Goal: Information Seeking & Learning: Learn about a topic

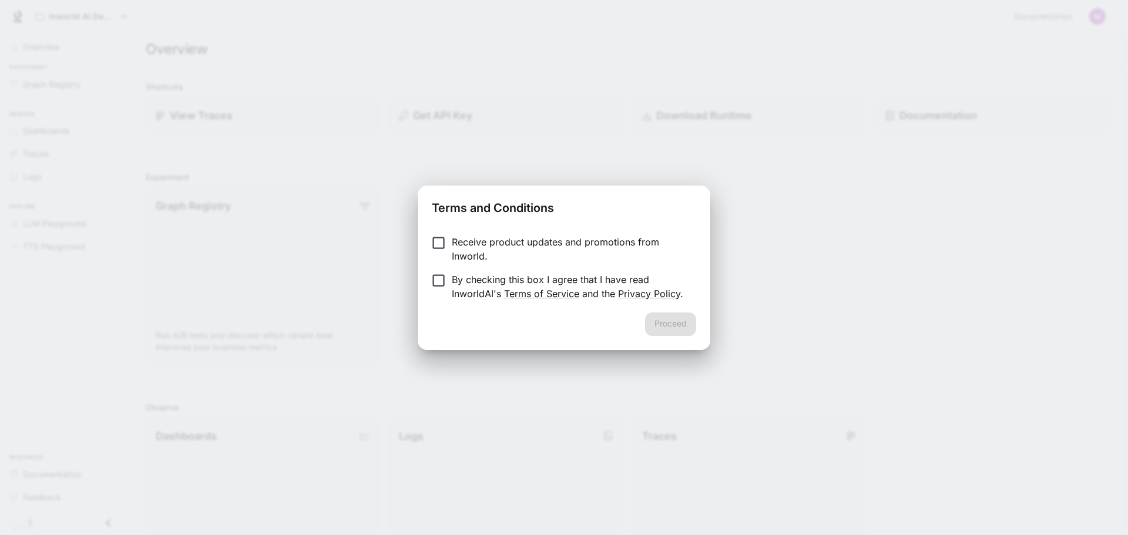
click at [492, 130] on div "Terms and Conditions Receive product updates and promotions from Inworld. By ch…" at bounding box center [564, 267] width 1128 height 535
click at [527, 285] on p "By checking this box I agree that I have read InworldAI's Terms of Service and …" at bounding box center [569, 287] width 235 height 28
click at [666, 327] on button "Proceed" at bounding box center [670, 323] width 51 height 23
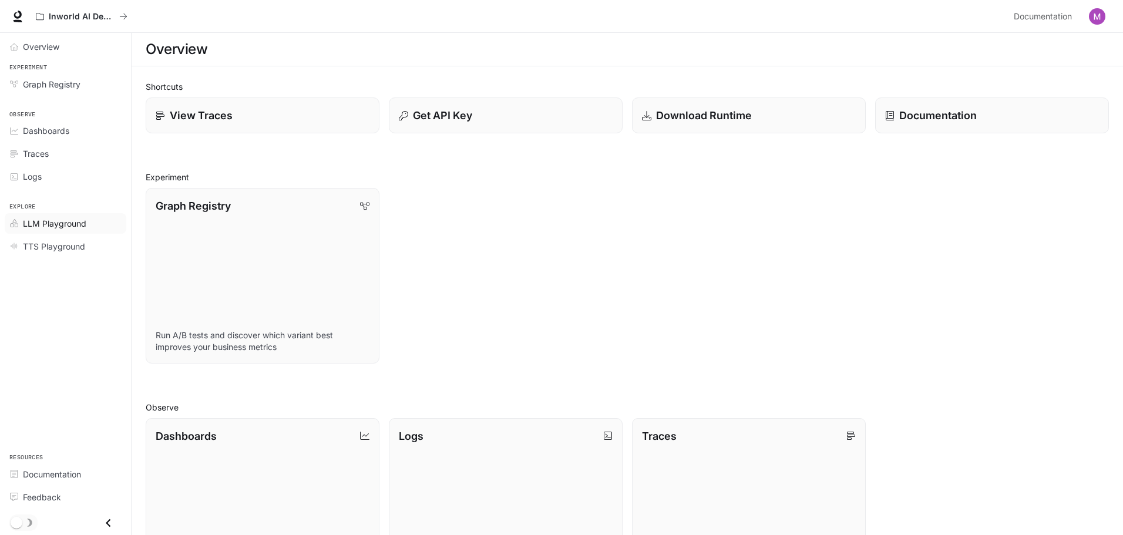
click at [79, 219] on span "LLM Playground" at bounding box center [54, 223] width 63 height 12
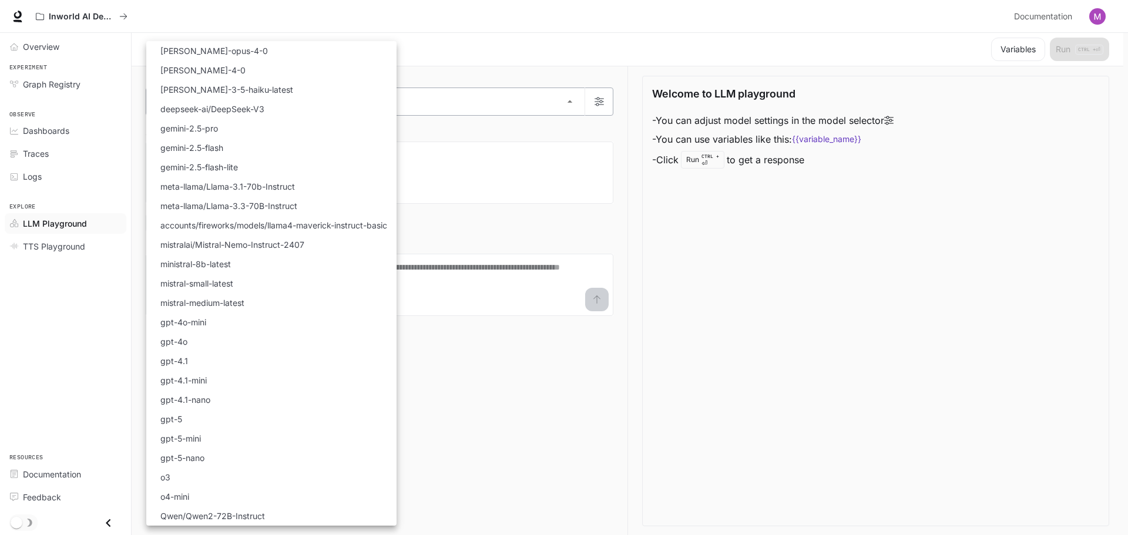
click at [428, 101] on body "Skip to main content Inworld AI Demos Documentation Documentation Portal Overvi…" at bounding box center [564, 268] width 1128 height 536
click at [230, 416] on li "gpt-5" at bounding box center [271, 418] width 250 height 19
type input "*****"
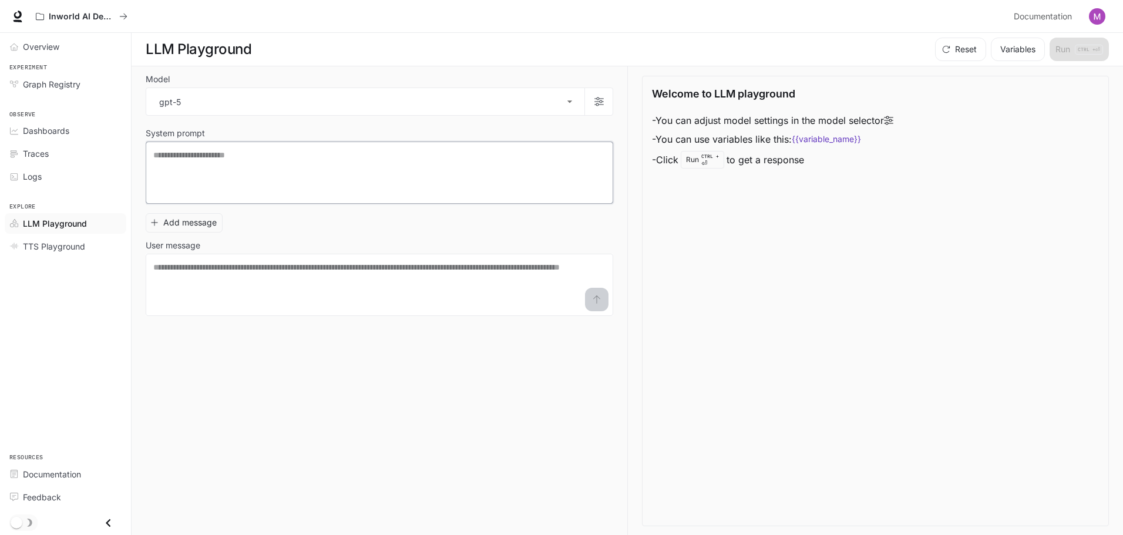
click at [339, 172] on textarea at bounding box center [379, 172] width 452 height 47
click at [318, 297] on textarea at bounding box center [379, 284] width 452 height 47
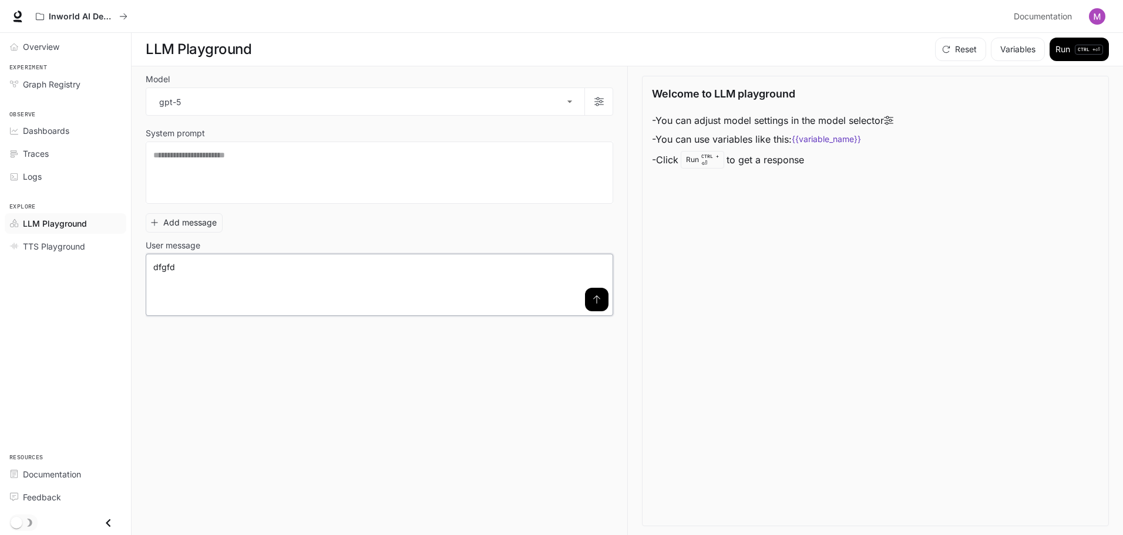
type textarea "******"
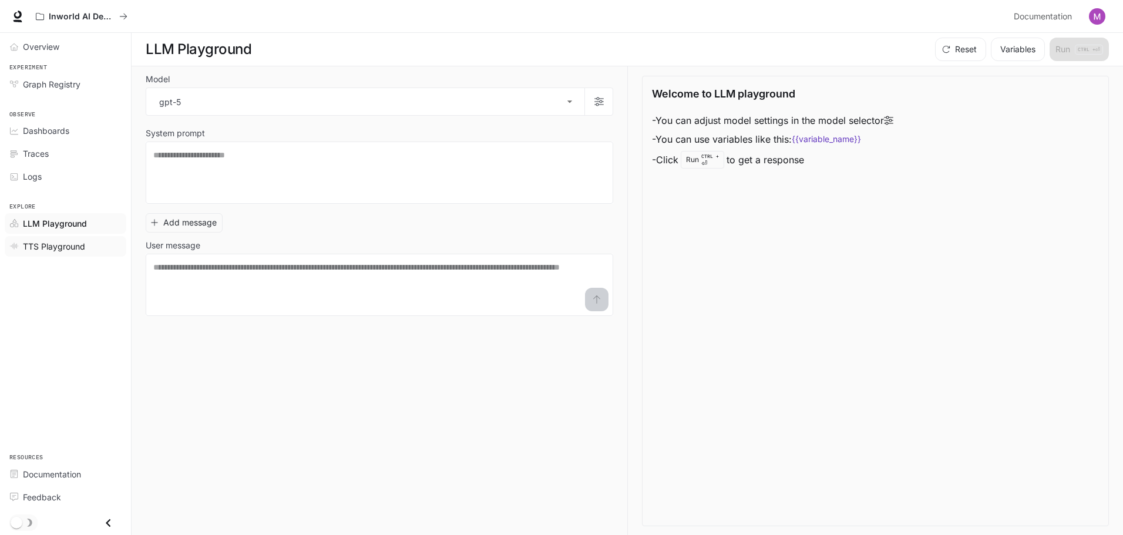
click at [56, 245] on span "TTS Playground" at bounding box center [54, 246] width 62 height 12
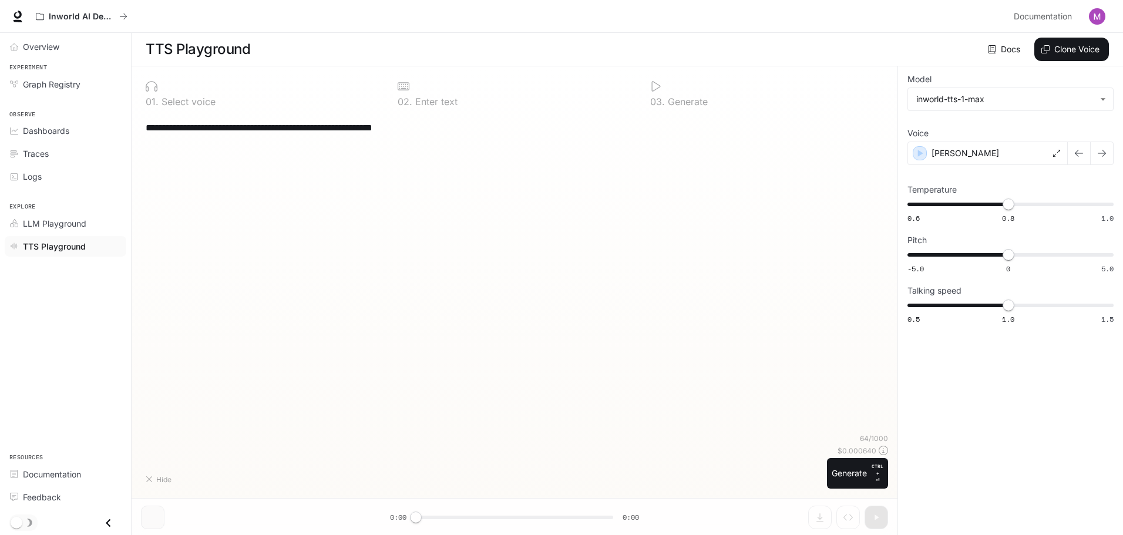
click at [176, 125] on textarea "**********" at bounding box center [515, 128] width 738 height 14
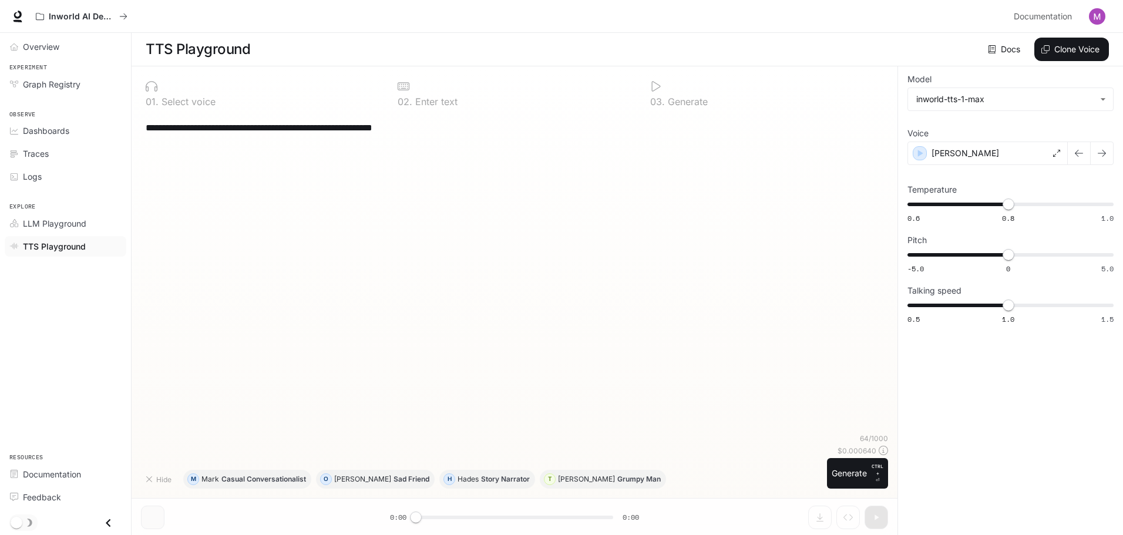
drag, startPoint x: 176, startPoint y: 125, endPoint x: 258, endPoint y: 142, distance: 84.1
click at [258, 142] on div "**********" at bounding box center [514, 273] width 747 height 320
click at [259, 146] on div "**********" at bounding box center [514, 273] width 747 height 320
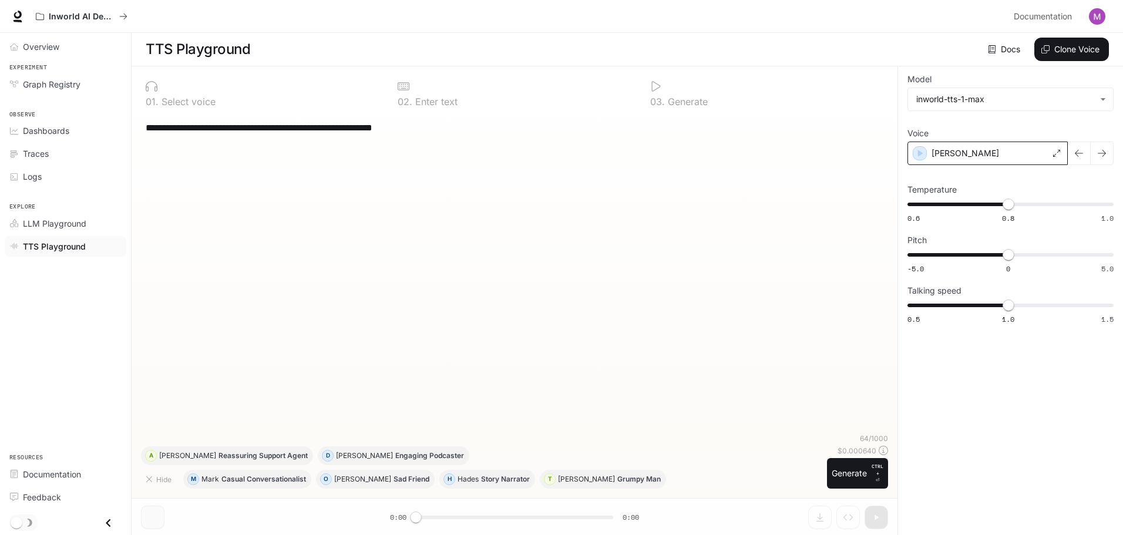
click at [1052, 150] on div "Alex" at bounding box center [988, 153] width 160 height 23
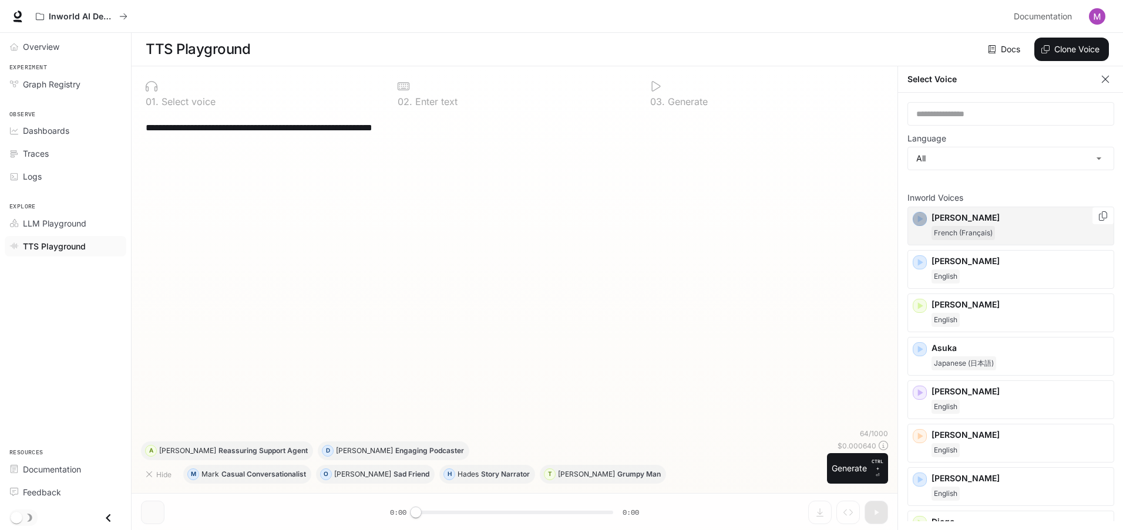
click at [918, 217] on icon "button" at bounding box center [920, 219] width 12 height 12
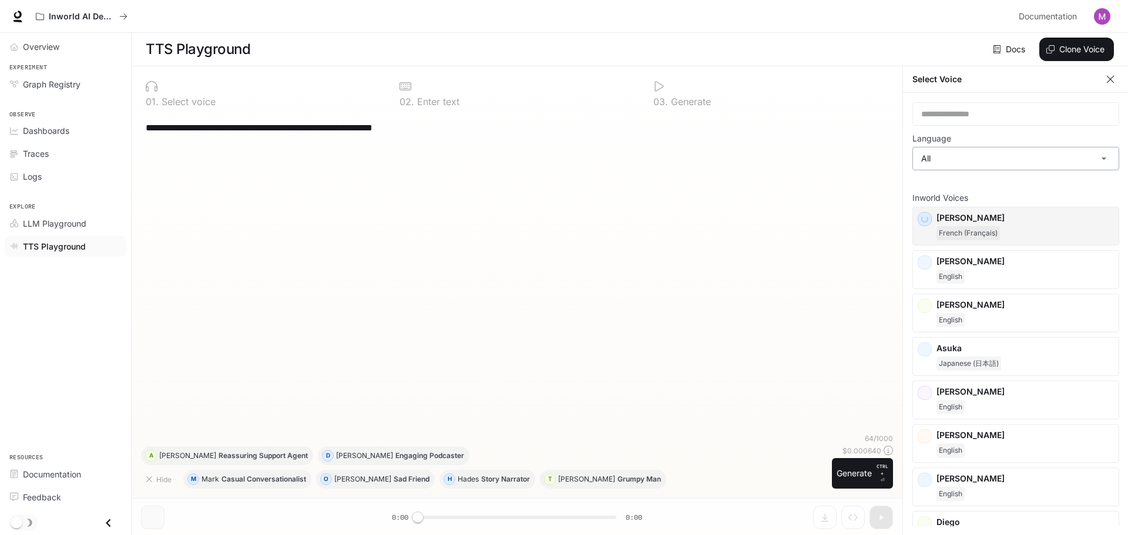
click at [946, 162] on body "**********" at bounding box center [564, 268] width 1128 height 536
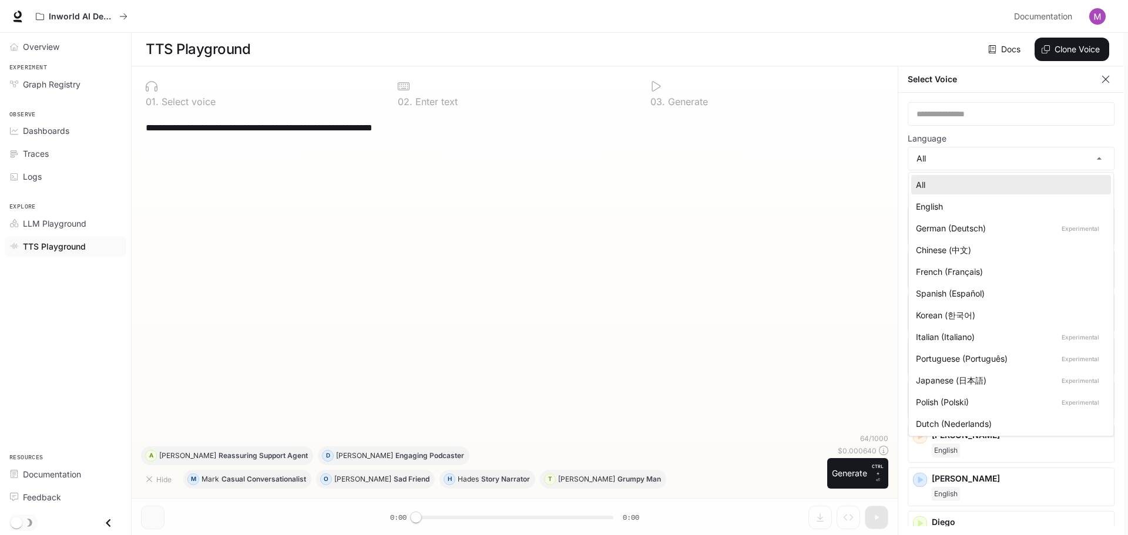
click at [964, 167] on div at bounding box center [564, 267] width 1128 height 535
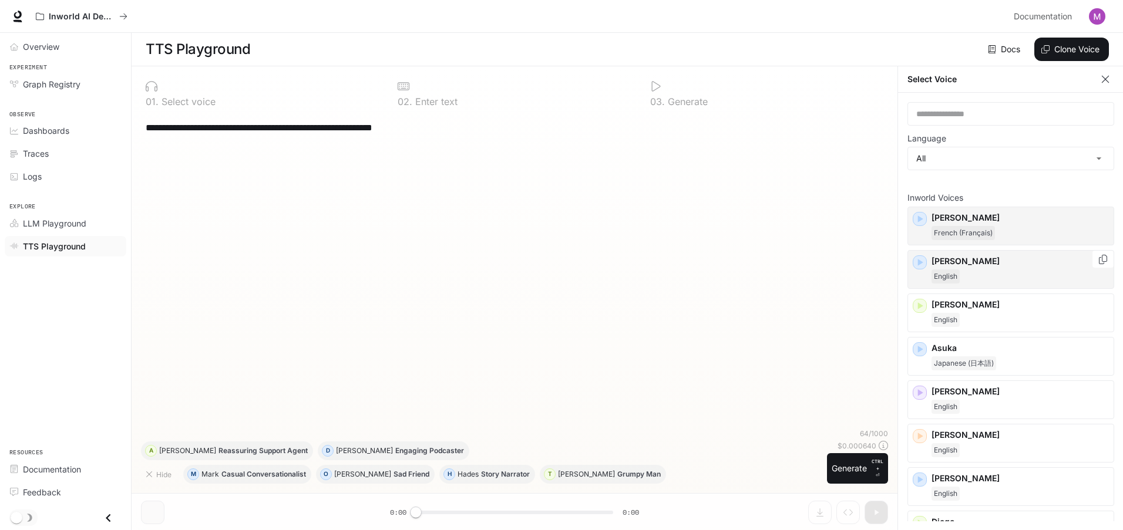
click at [916, 274] on div "Alex English" at bounding box center [1011, 269] width 207 height 39
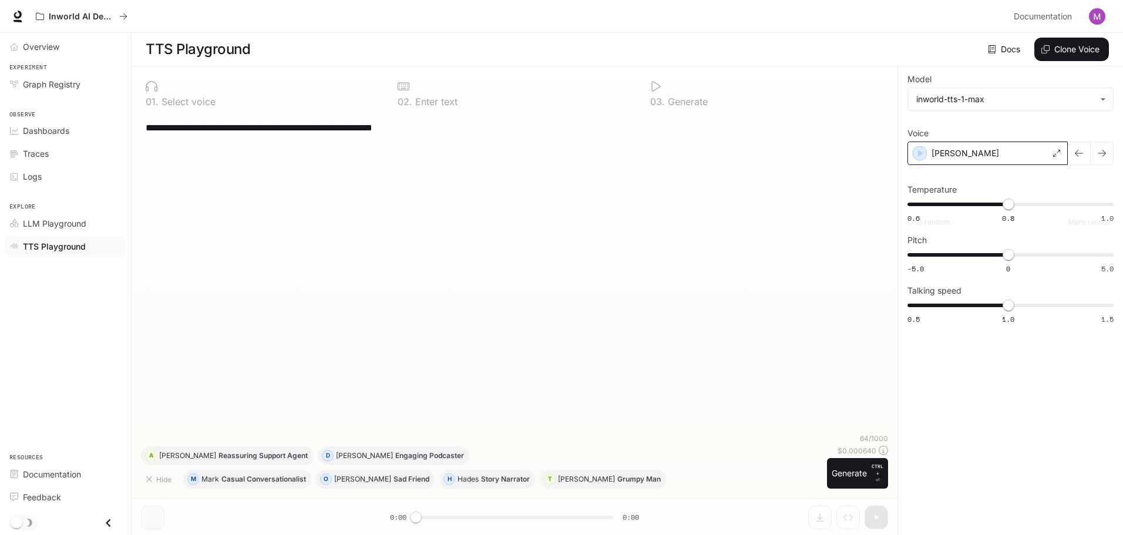
click at [973, 148] on div "Alex" at bounding box center [988, 153] width 160 height 23
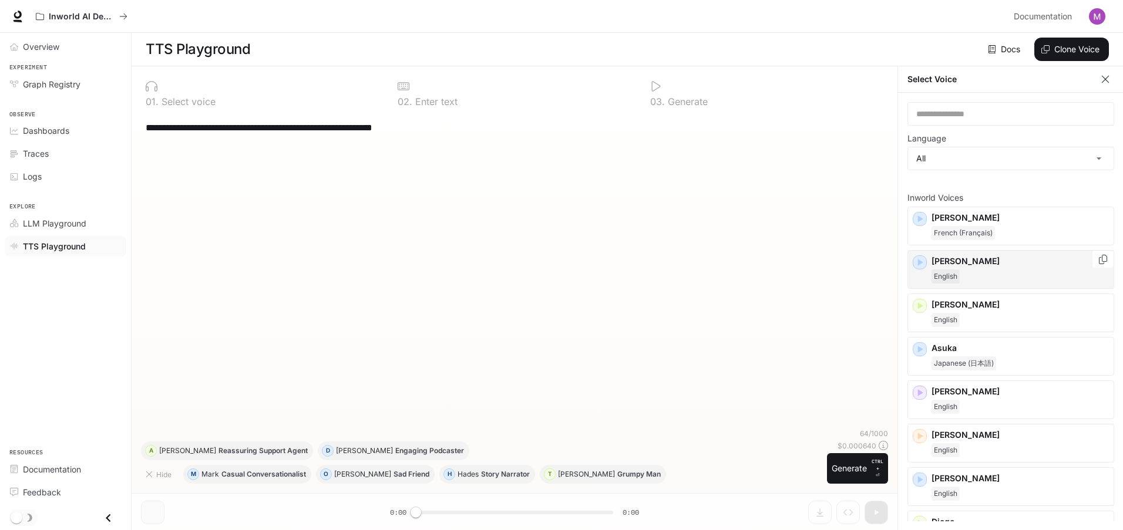
click at [926, 261] on div "button" at bounding box center [920, 263] width 14 height 14
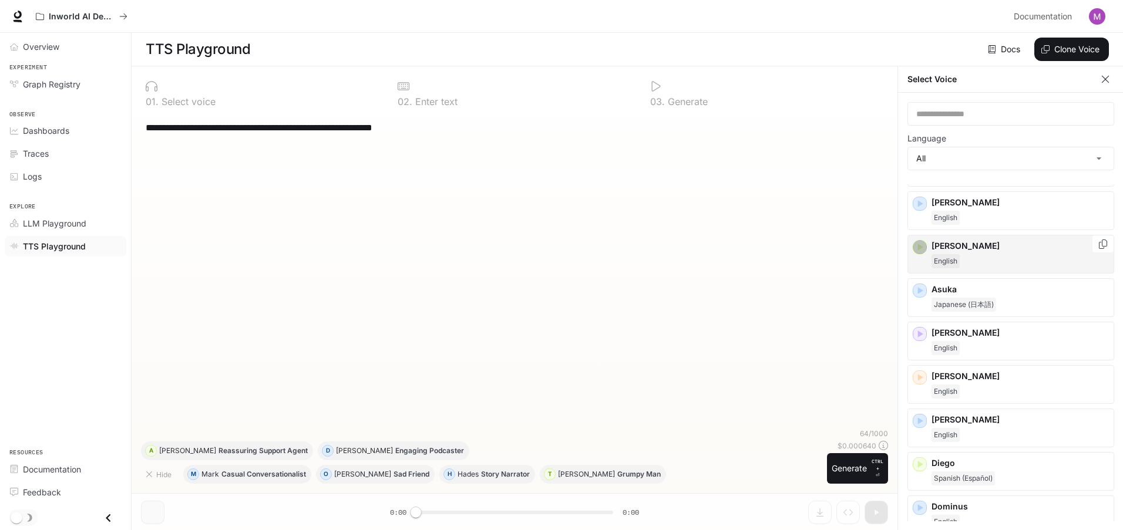
click at [918, 245] on icon "button" at bounding box center [920, 247] width 5 height 7
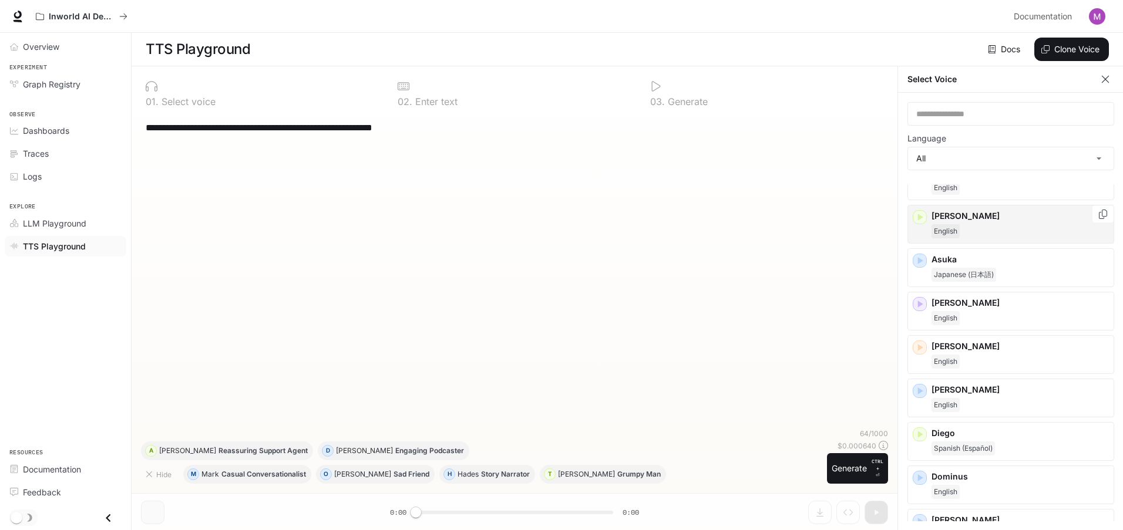
scroll to position [117, 0]
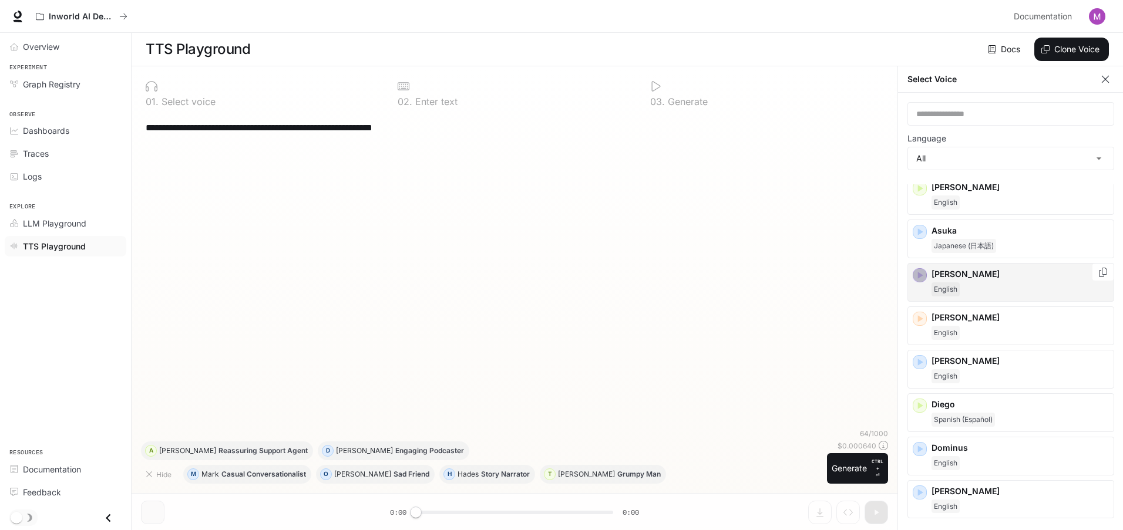
click at [915, 278] on icon "button" at bounding box center [920, 276] width 12 height 12
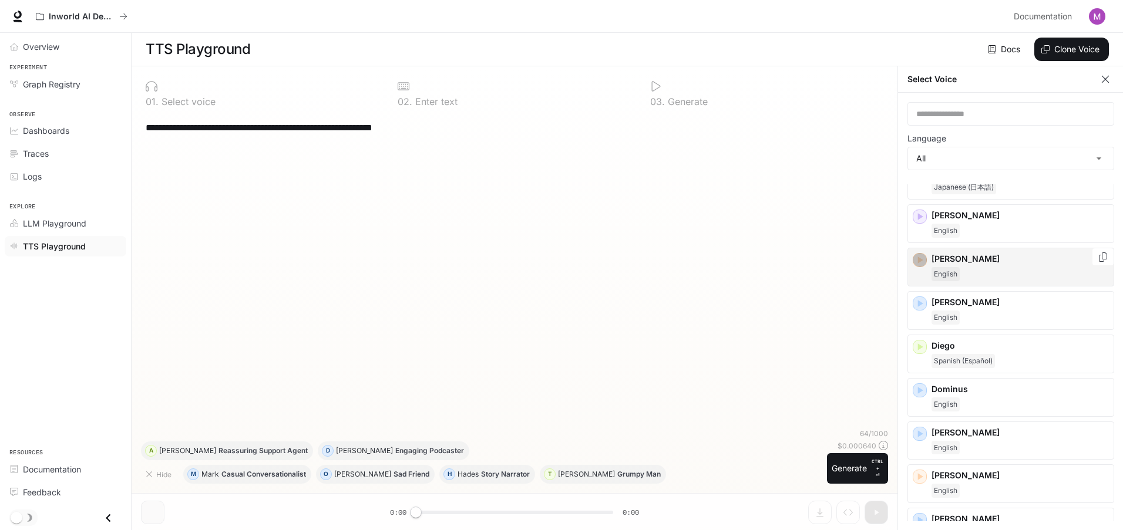
click at [921, 266] on icon "button" at bounding box center [920, 260] width 12 height 12
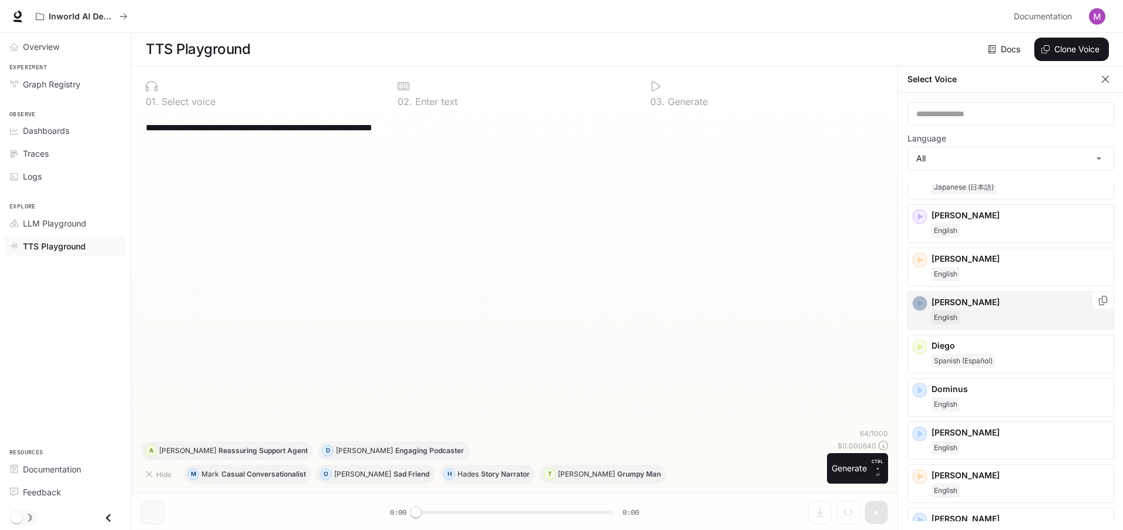
click at [920, 309] on icon "button" at bounding box center [920, 304] width 12 height 12
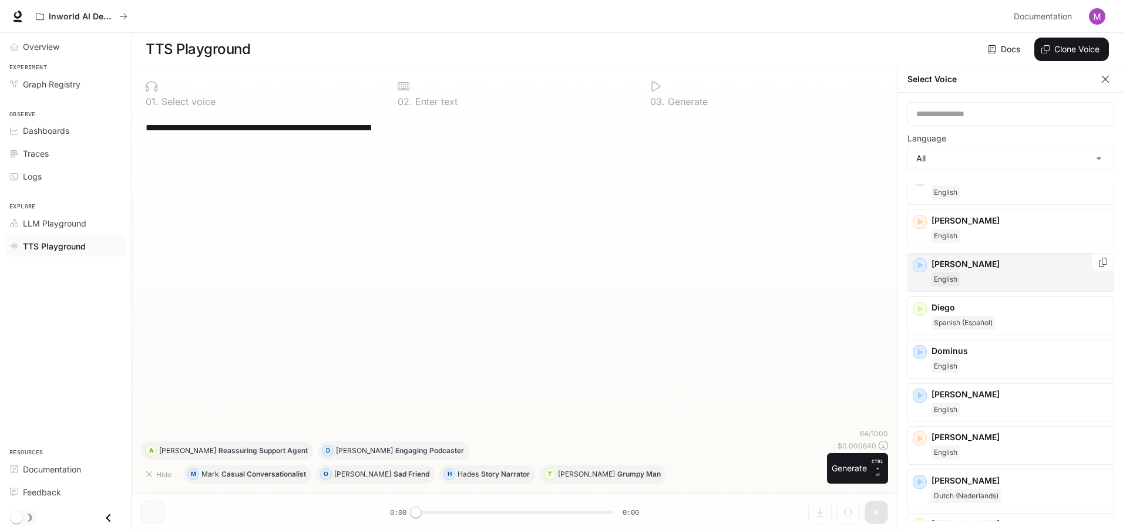
scroll to position [235, 0]
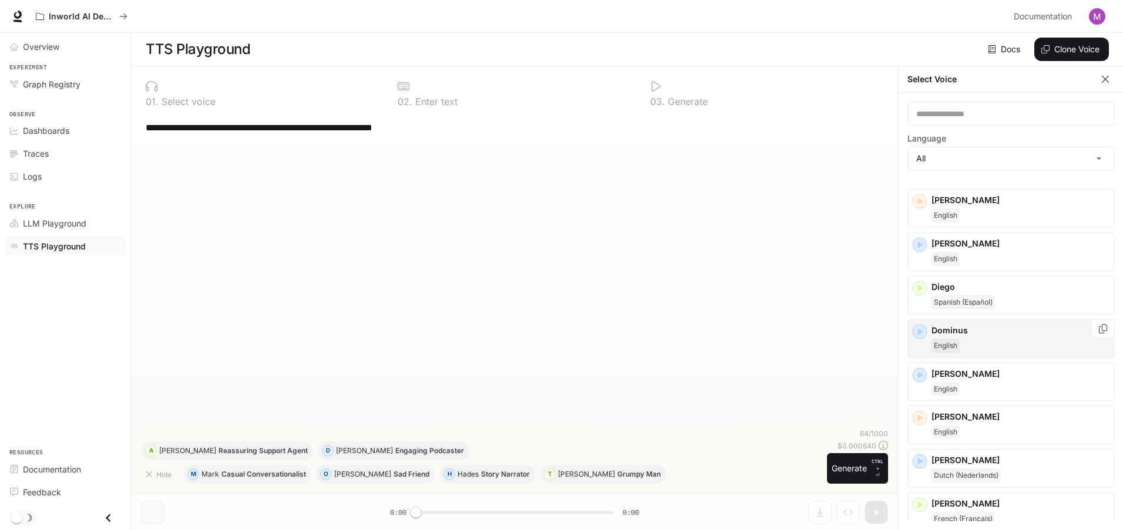
click at [920, 347] on div "Dominus English" at bounding box center [1011, 339] width 207 height 39
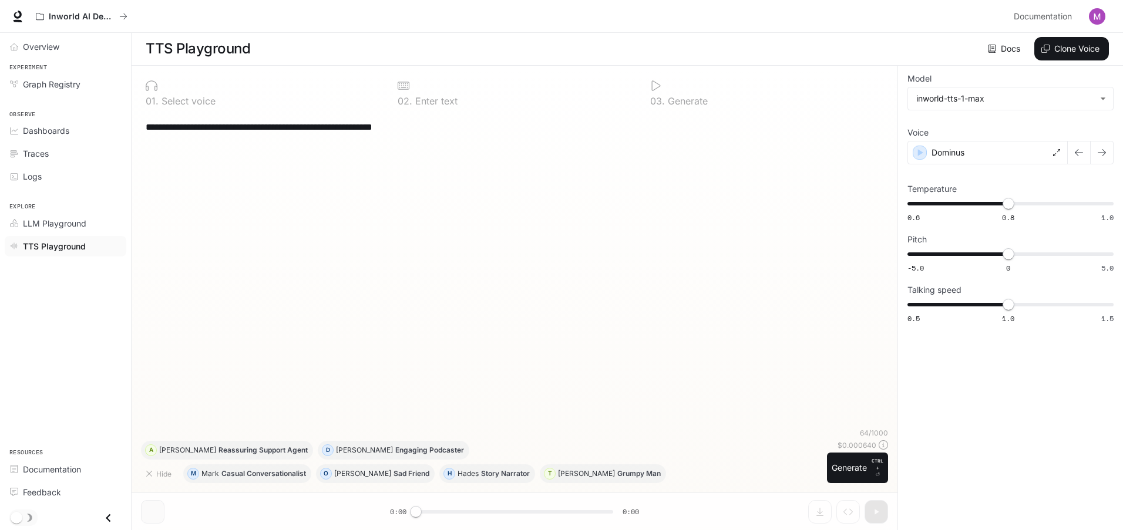
scroll to position [1, 0]
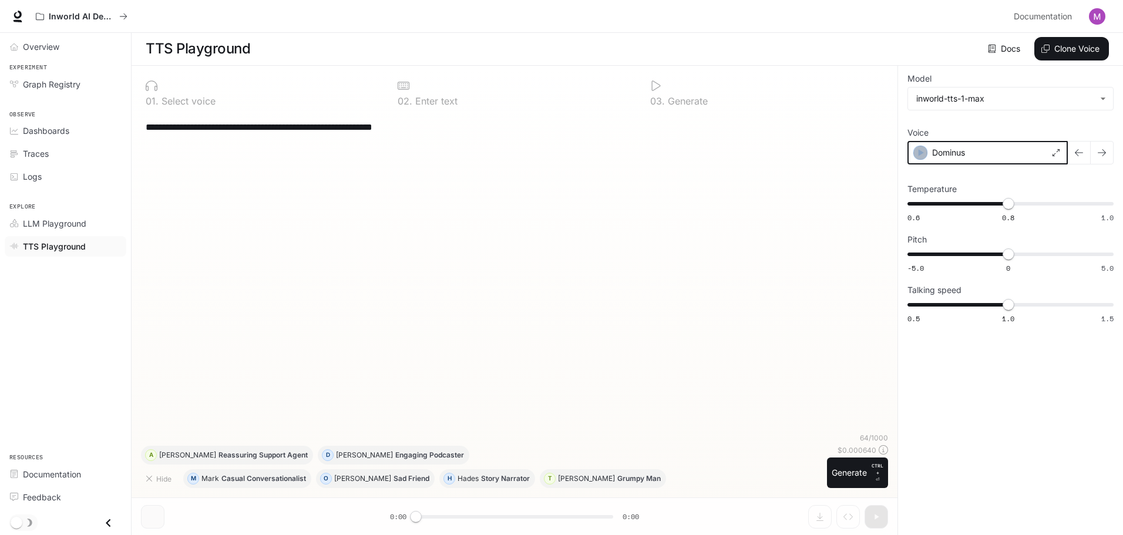
click at [916, 150] on icon "button" at bounding box center [921, 153] width 12 height 12
click at [1054, 153] on icon at bounding box center [1056, 152] width 7 height 7
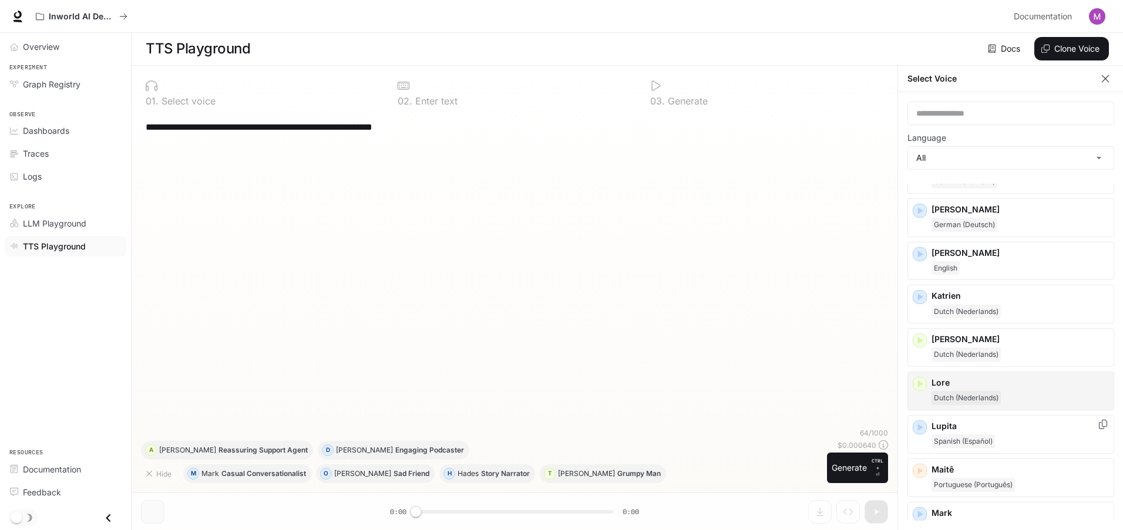
scroll to position [881, 0]
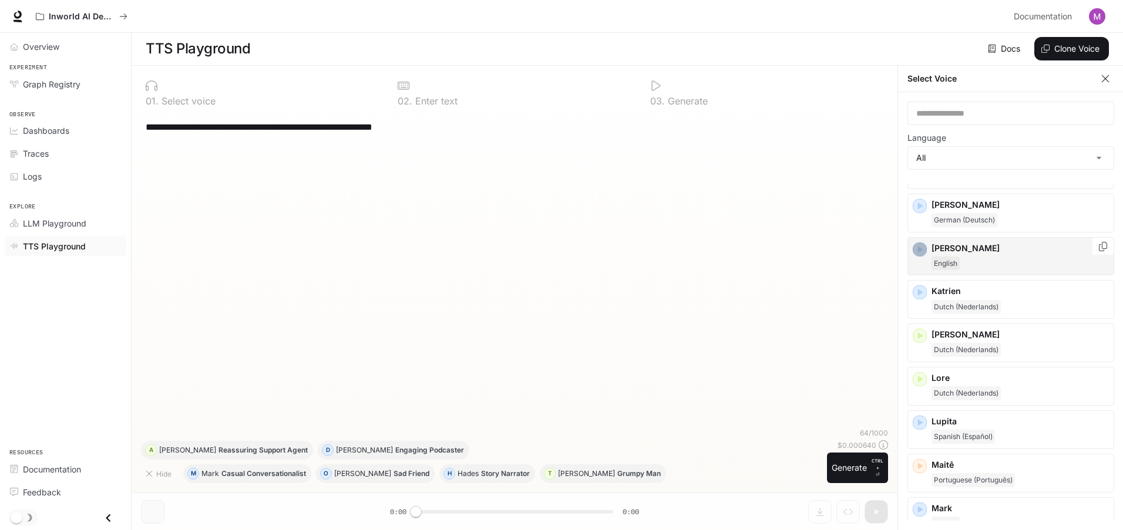
click at [921, 250] on icon "button" at bounding box center [920, 249] width 5 height 7
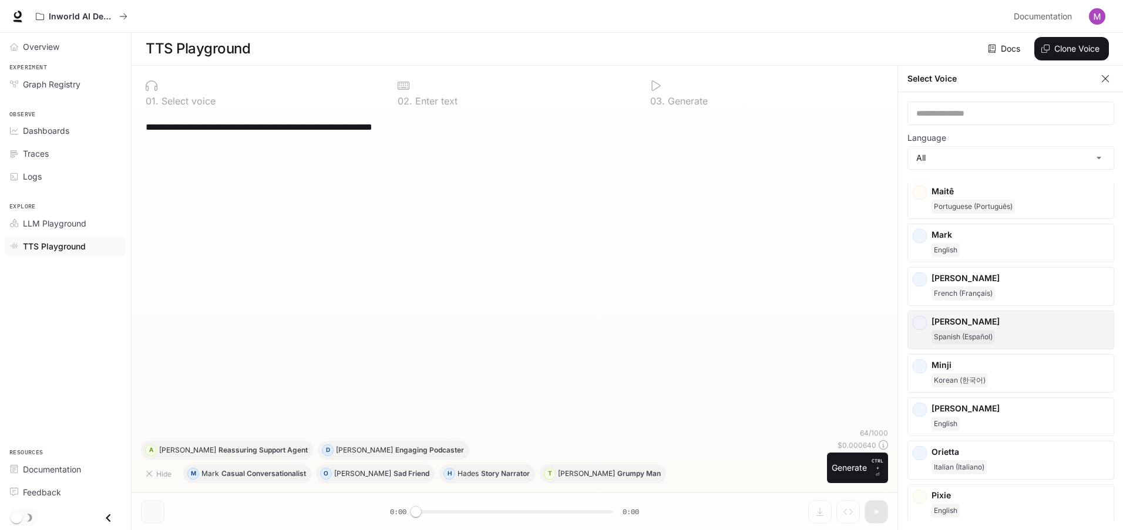
scroll to position [1175, 0]
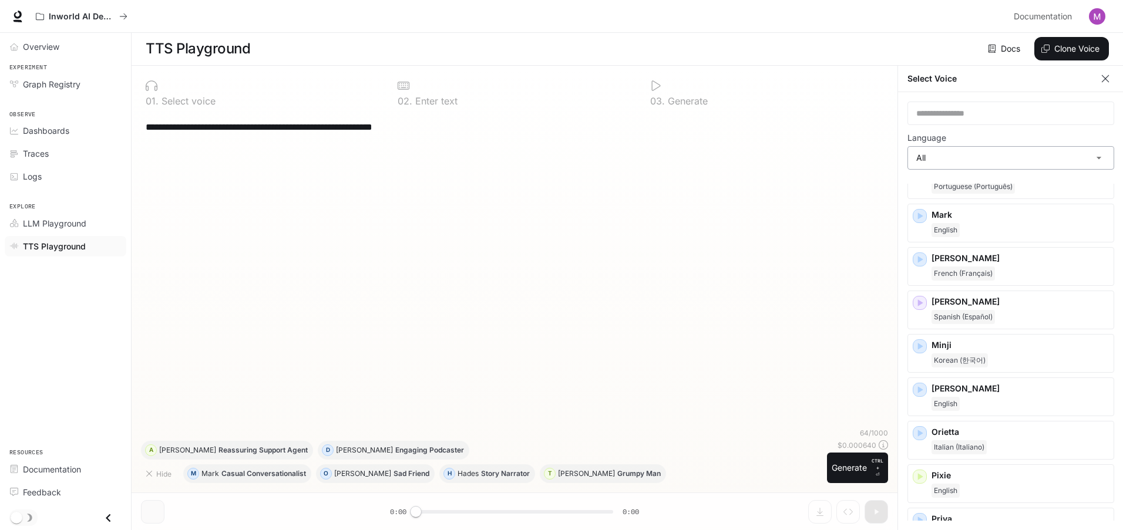
click at [980, 162] on body "**********" at bounding box center [561, 264] width 1123 height 531
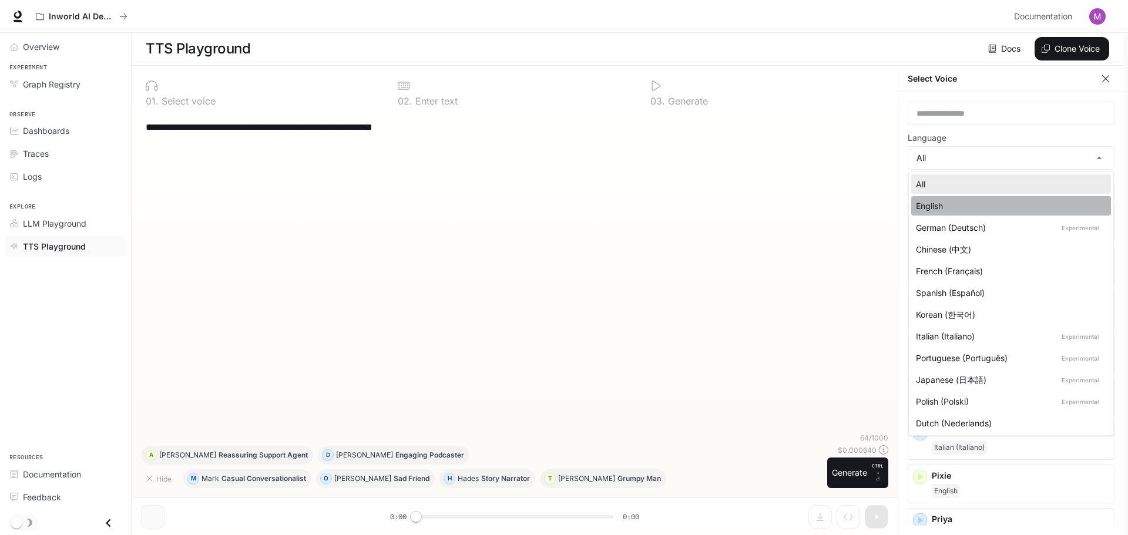
click at [984, 208] on div "English" at bounding box center [1009, 206] width 186 height 12
type input "*****"
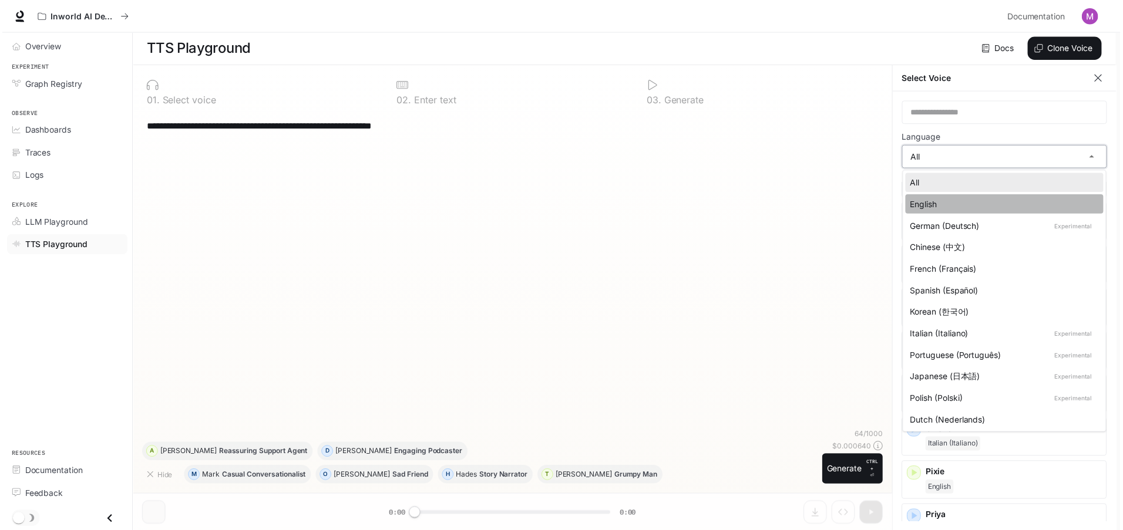
scroll to position [436, 0]
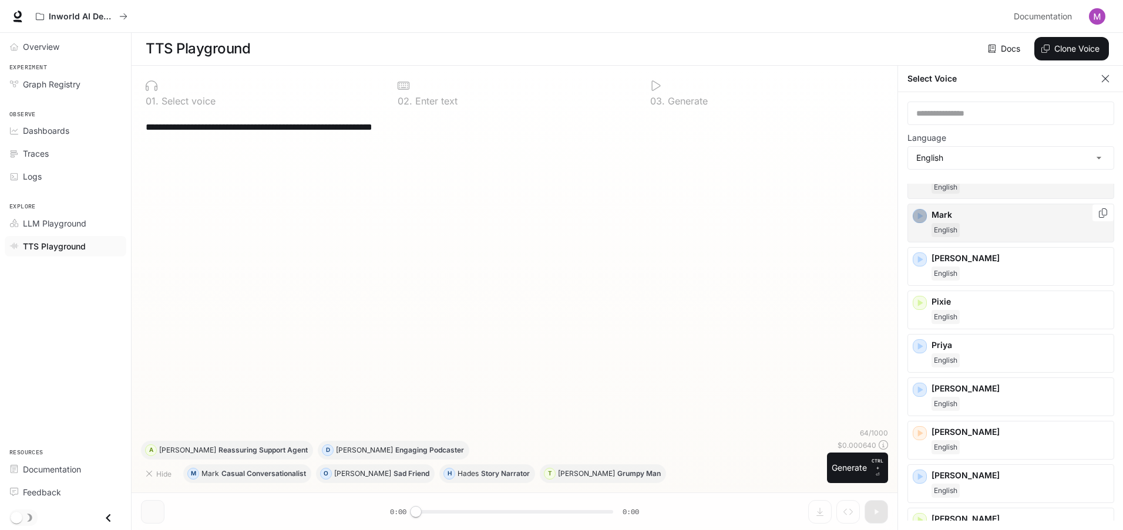
click at [915, 217] on icon "button" at bounding box center [920, 216] width 12 height 12
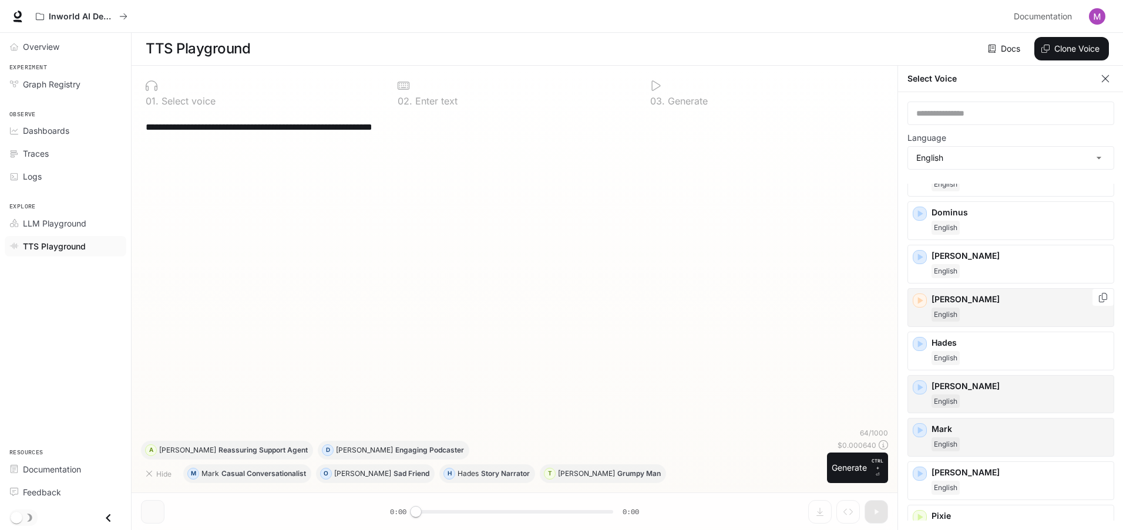
scroll to position [201, 0]
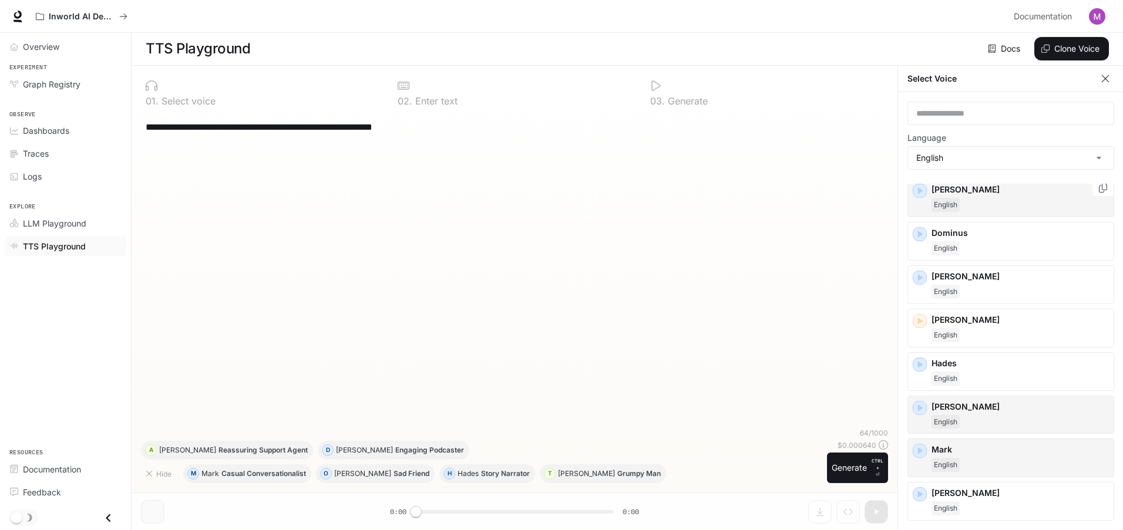
click at [916, 196] on icon "button" at bounding box center [920, 191] width 12 height 12
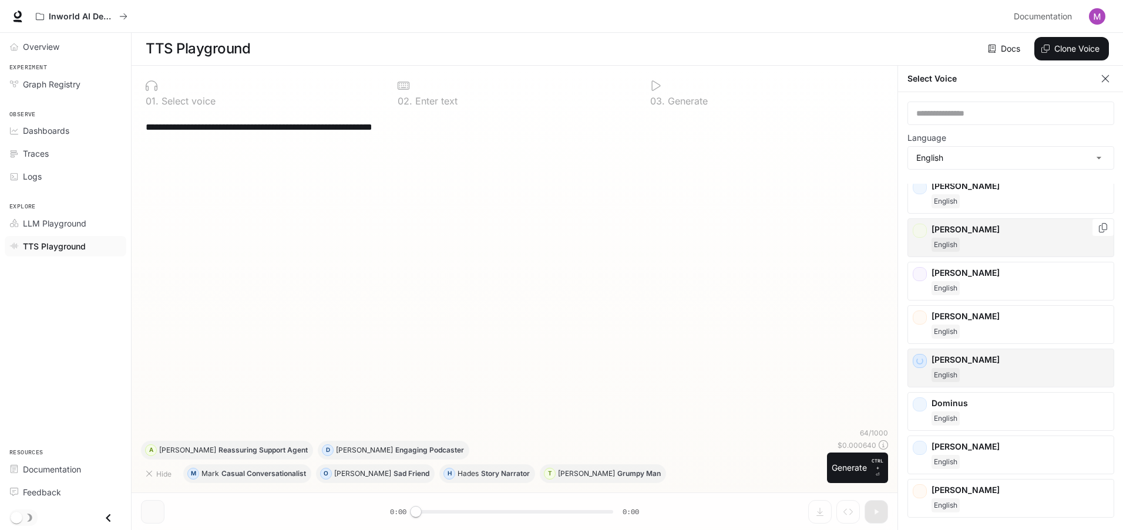
scroll to position [59, 0]
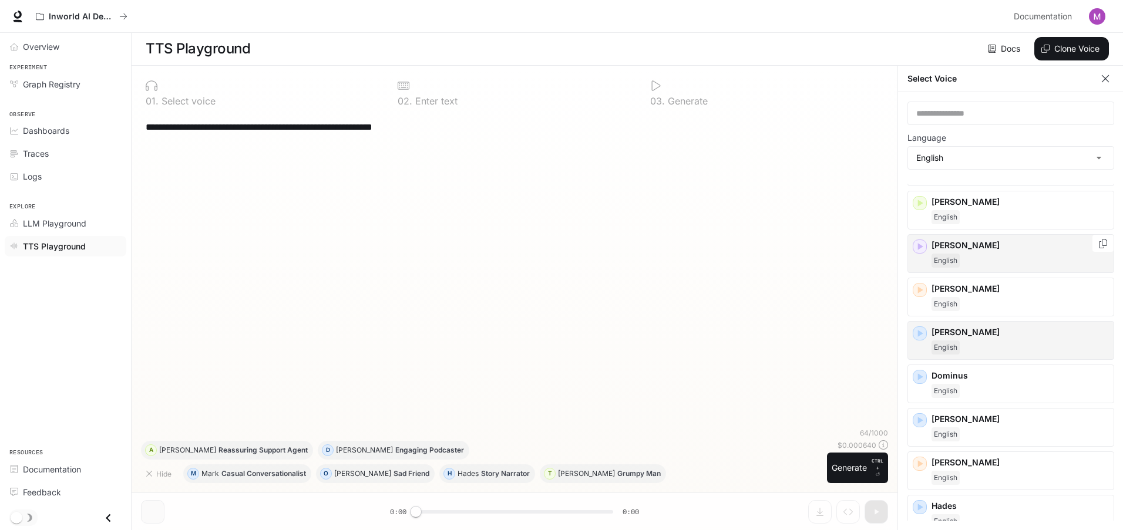
click at [916, 241] on icon "button" at bounding box center [920, 247] width 12 height 12
click at [920, 335] on icon "button" at bounding box center [920, 333] width 5 height 7
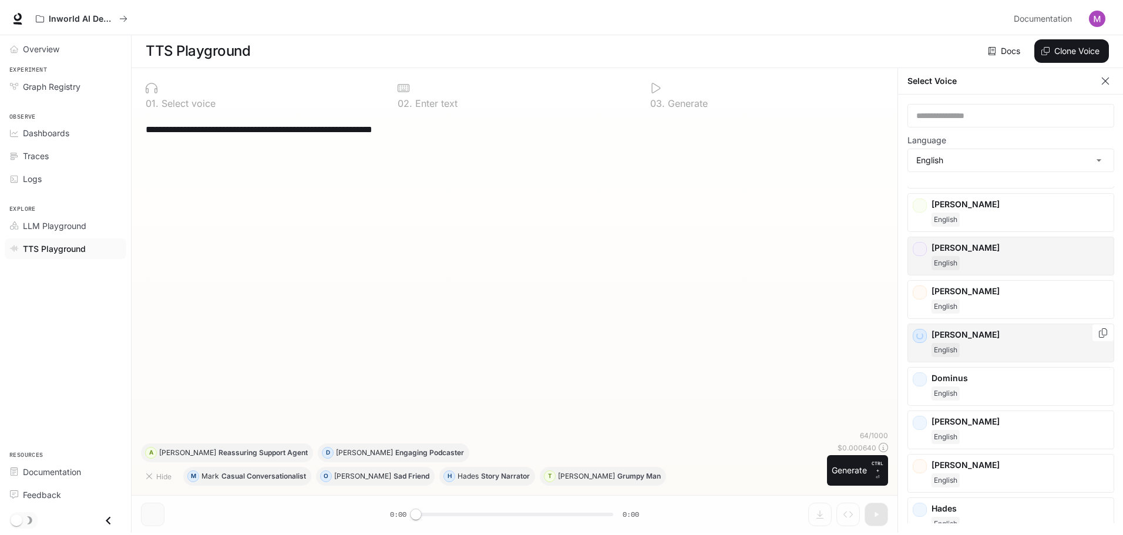
scroll to position [117, 0]
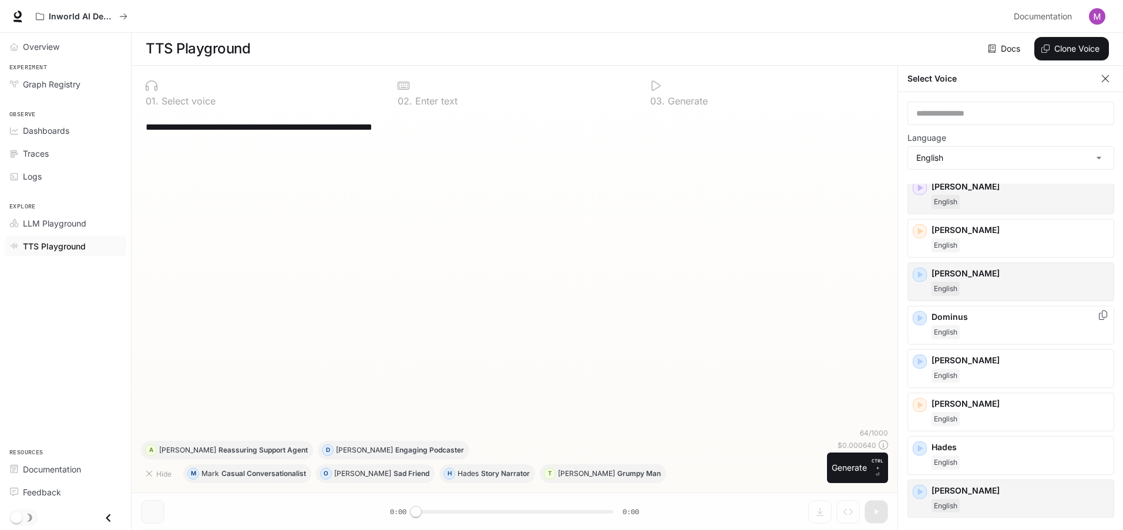
click at [921, 330] on div "Dominus English" at bounding box center [1011, 325] width 207 height 39
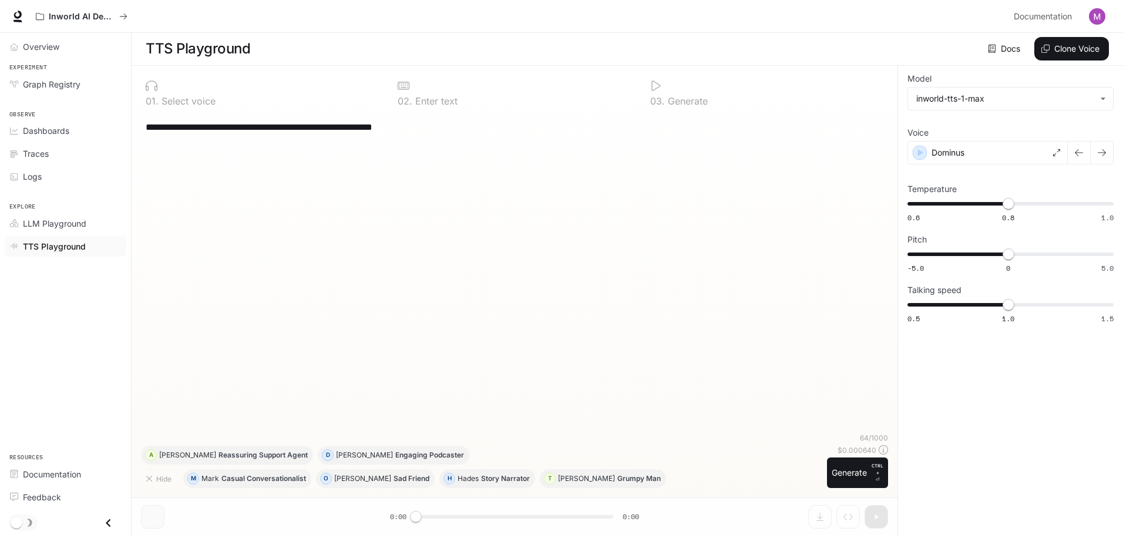
drag, startPoint x: 967, startPoint y: 388, endPoint x: 955, endPoint y: 390, distance: 13.0
click at [967, 389] on div "**********" at bounding box center [1011, 300] width 226 height 469
click at [156, 482] on button "Hide" at bounding box center [160, 478] width 38 height 19
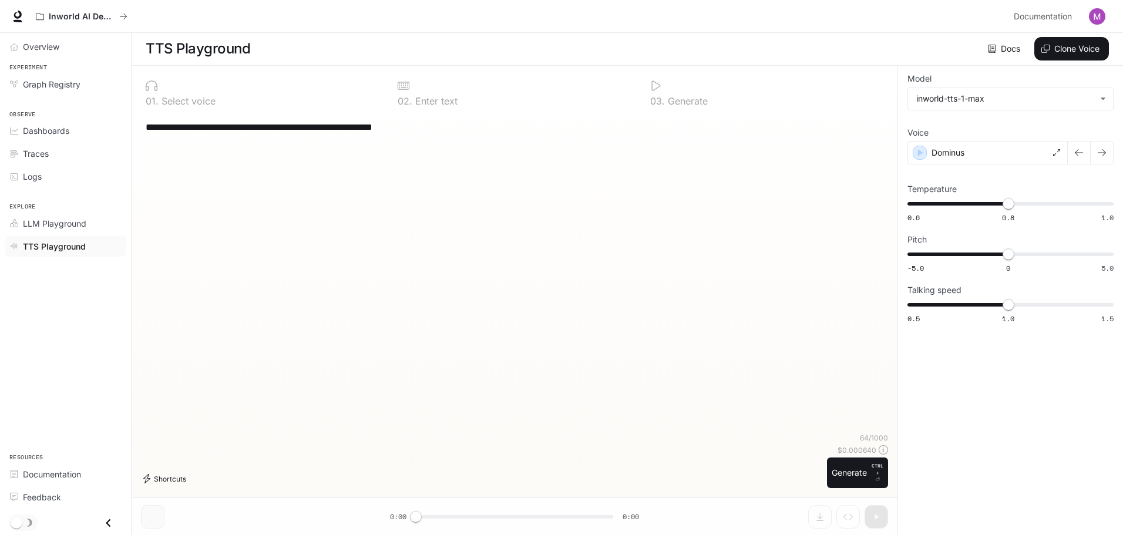
click at [157, 486] on button "Shortcuts" at bounding box center [166, 478] width 50 height 19
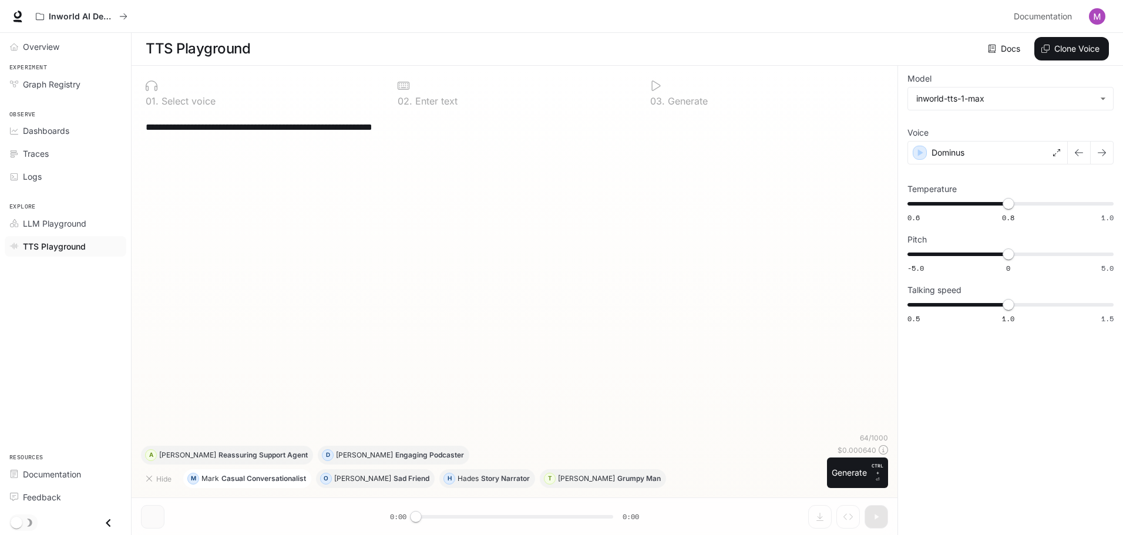
click at [212, 480] on p "Mark" at bounding box center [210, 478] width 18 height 7
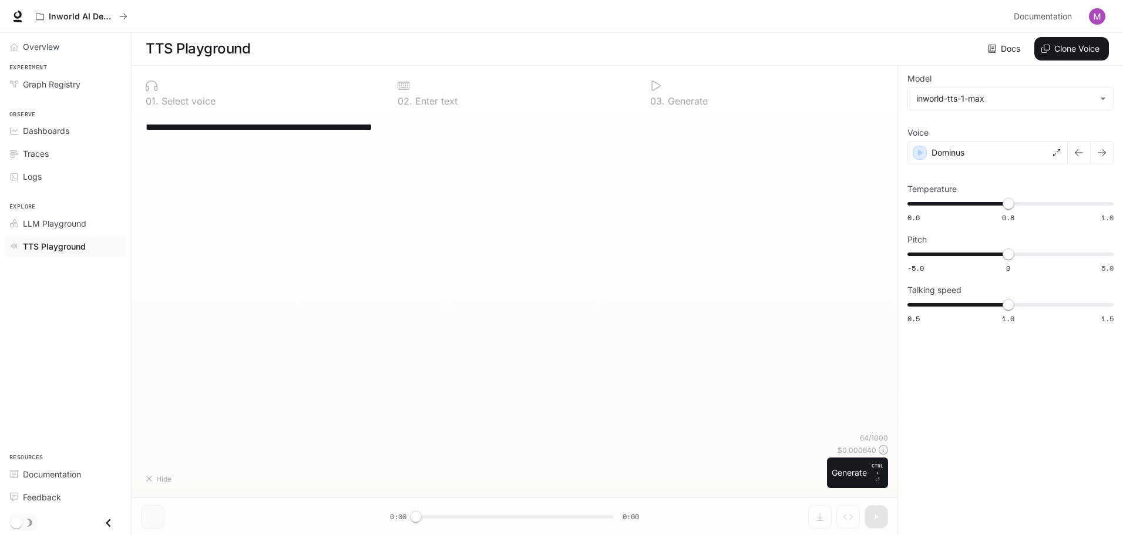
type textarea "**********"
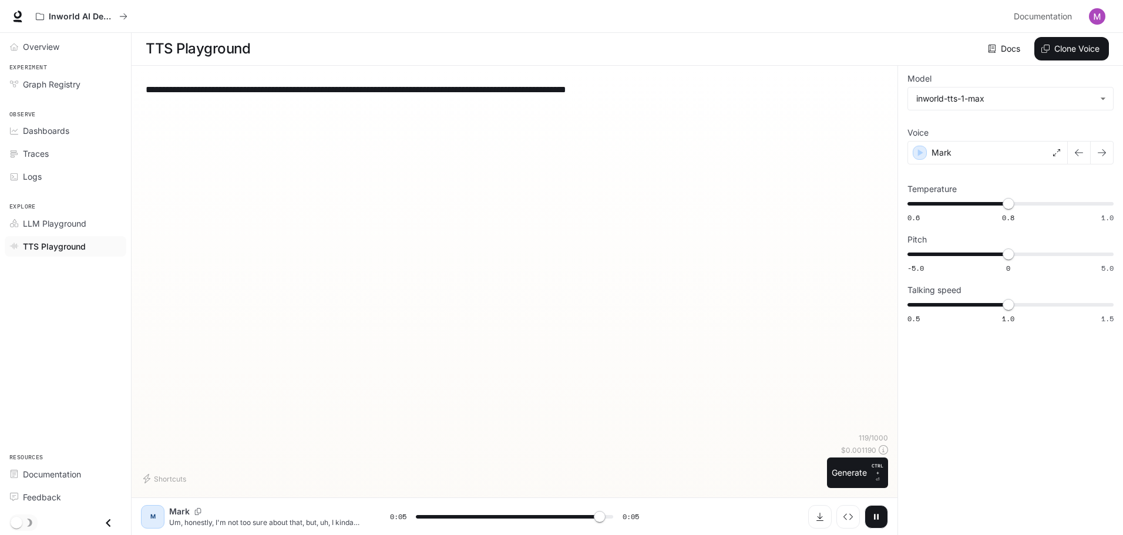
type input "*"
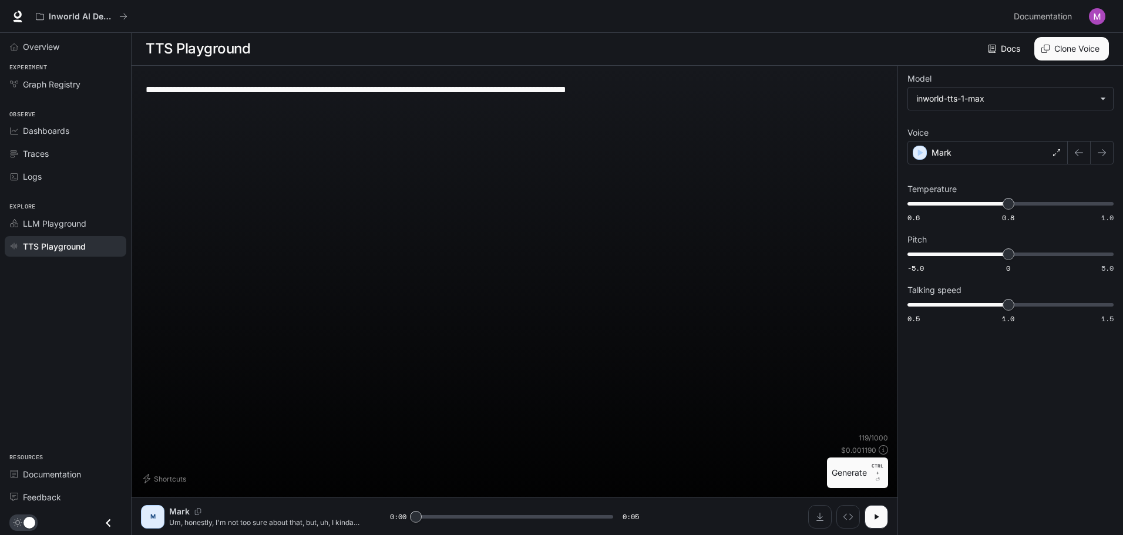
click at [62, 373] on div "Overview Experiment Graph Registry Observe Dashboards Traces Logs Explore LLM P…" at bounding box center [65, 284] width 131 height 502
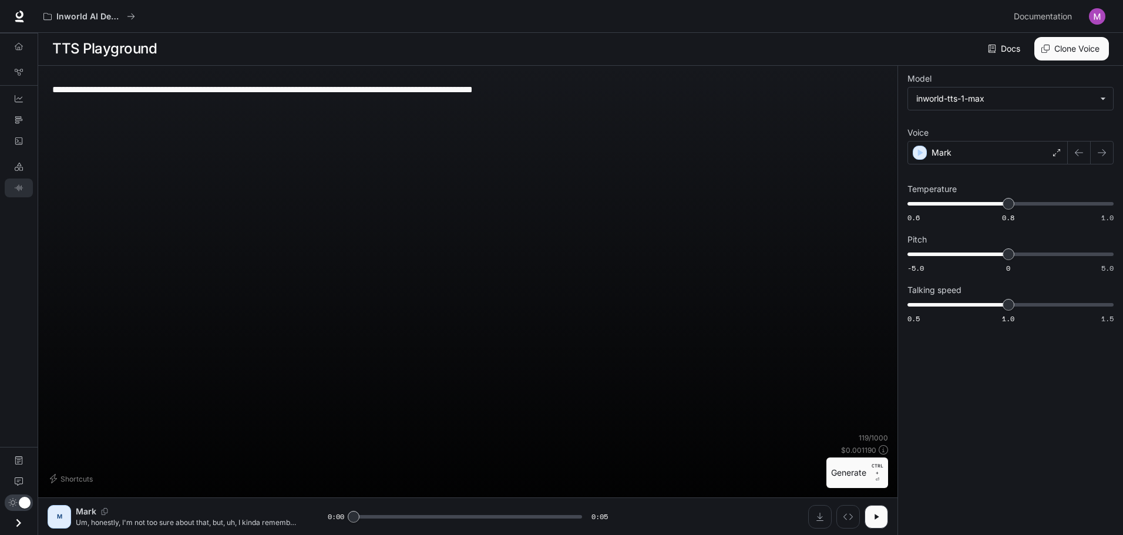
click at [0, 317] on div "Overview Graph Registry Dashboards Traces Logs LLM Playground TTS Playground Do…" at bounding box center [19, 284] width 38 height 502
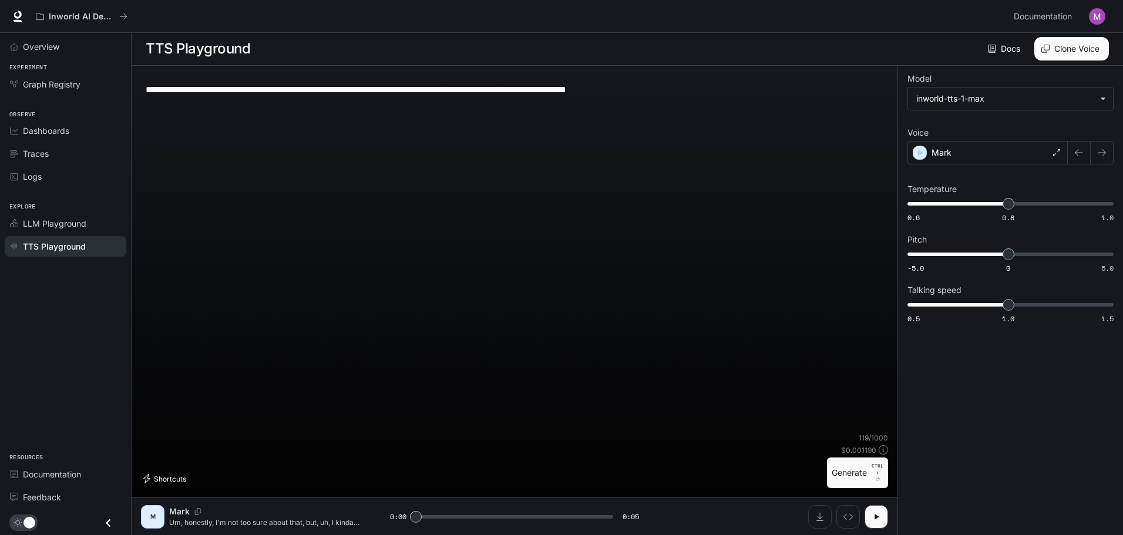
click at [165, 478] on button "Shortcuts" at bounding box center [166, 478] width 50 height 19
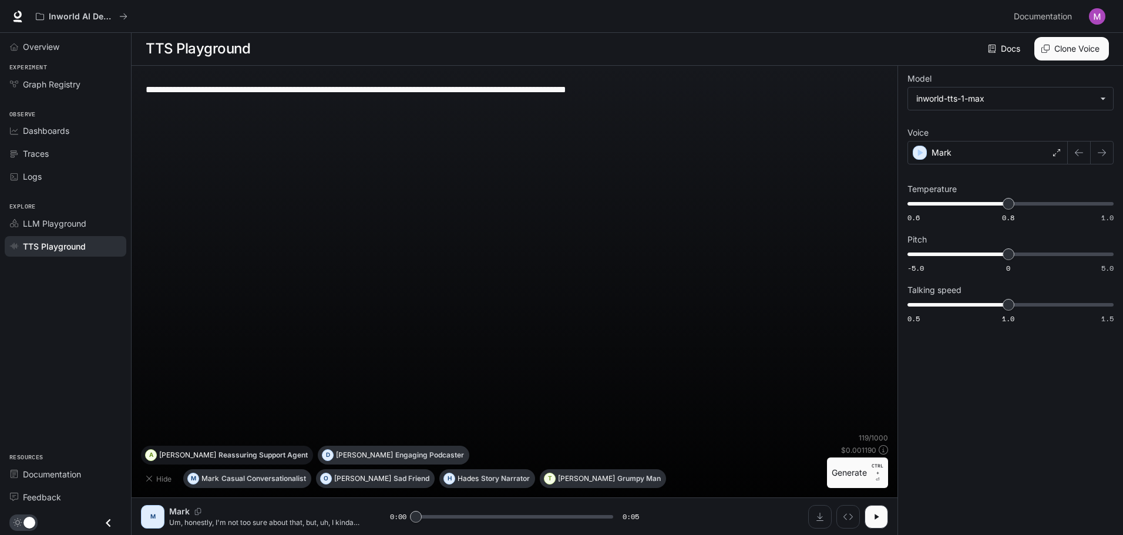
click at [216, 459] on p "Ashley" at bounding box center [187, 455] width 57 height 7
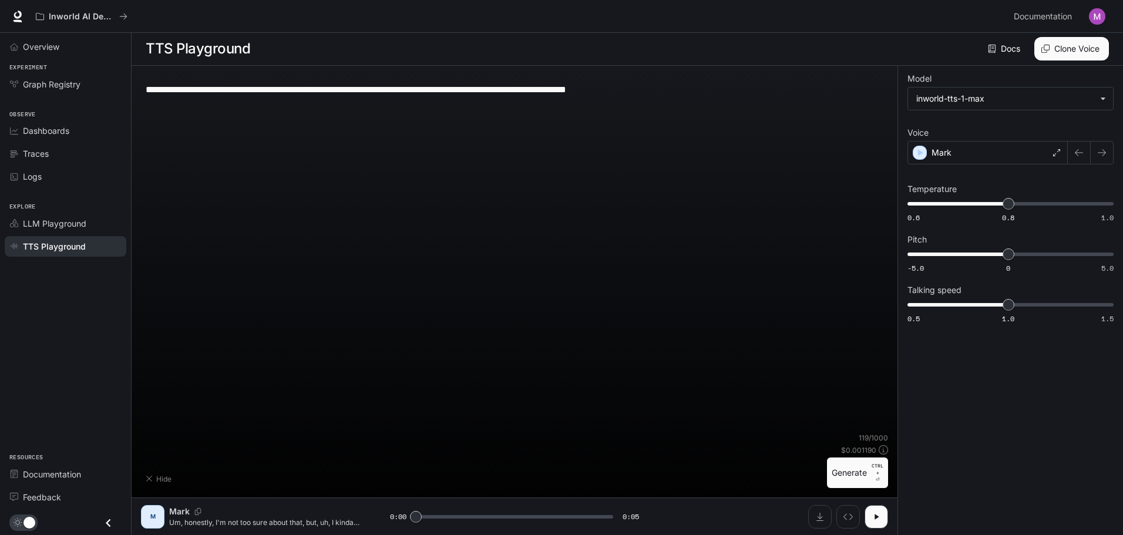
type textarea "**********"
drag, startPoint x: 99, startPoint y: 375, endPoint x: 29, endPoint y: 306, distance: 97.6
click at [29, 306] on div "Overview Experiment Graph Registry Observe Dashboards Traces Logs Explore LLM P…" at bounding box center [65, 284] width 131 height 502
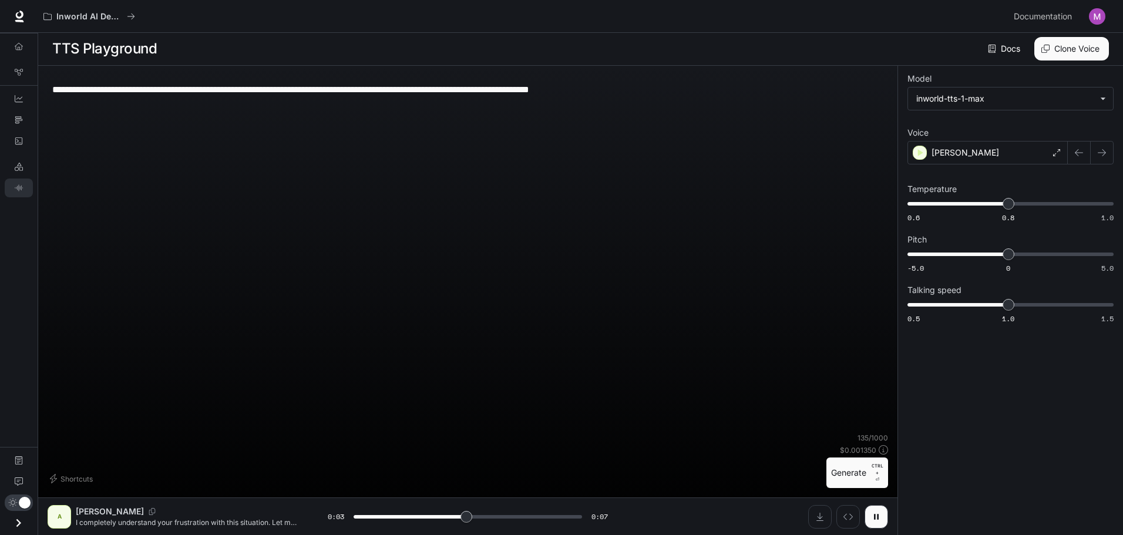
click at [29, 306] on div "Overview Graph Registry Dashboards Traces Logs LLM Playground TTS Playground Do…" at bounding box center [19, 284] width 38 height 502
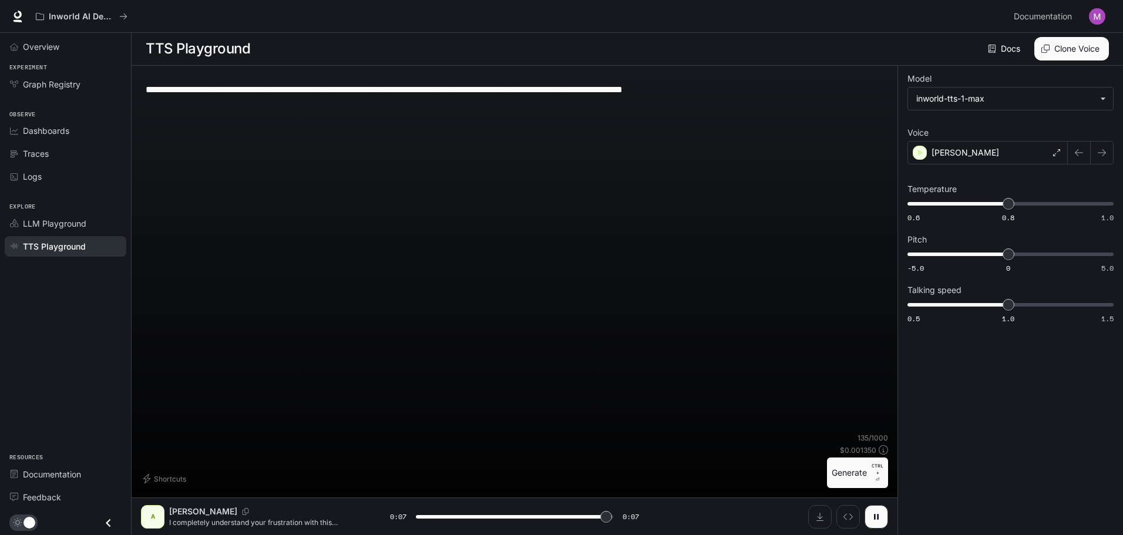
type input "*"
click at [73, 212] on li "LLM Playground" at bounding box center [65, 223] width 131 height 23
click at [1098, 14] on img "button" at bounding box center [1097, 16] width 16 height 16
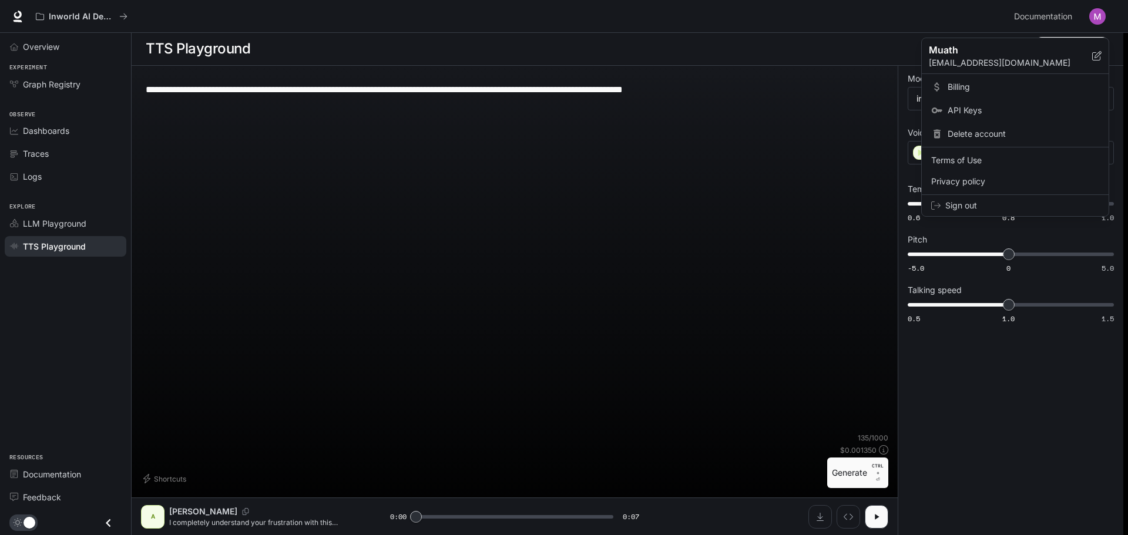
click at [1058, 16] on div at bounding box center [564, 267] width 1128 height 535
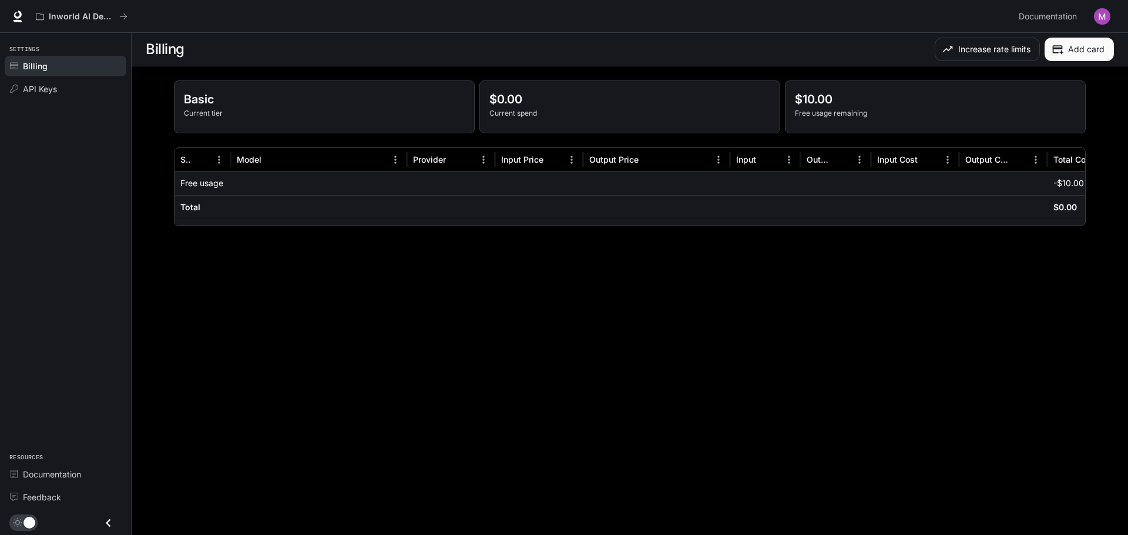
click at [819, 116] on p "Free usage remaining" at bounding box center [935, 113] width 281 height 11
drag, startPoint x: 819, startPoint y: 116, endPoint x: 816, endPoint y: 103, distance: 13.1
click at [817, 103] on div "$10.00 Free usage remaining" at bounding box center [935, 104] width 281 height 28
click at [816, 103] on p "$10.00" at bounding box center [935, 99] width 281 height 18
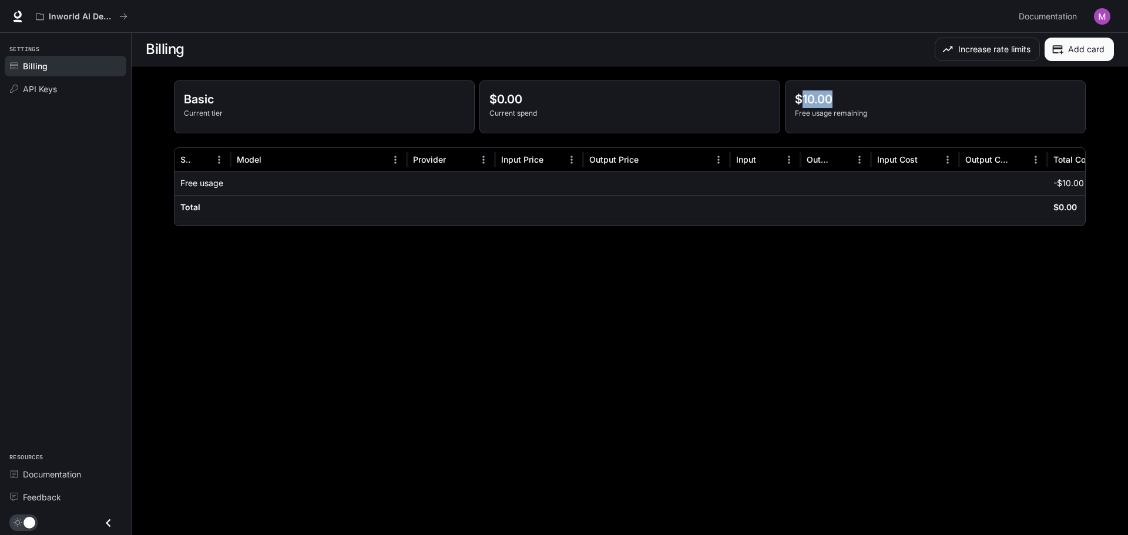
click at [816, 103] on p "$10.00" at bounding box center [935, 99] width 281 height 18
click at [817, 107] on p "$10.00" at bounding box center [935, 99] width 281 height 18
click at [21, 13] on icon at bounding box center [18, 15] width 8 height 8
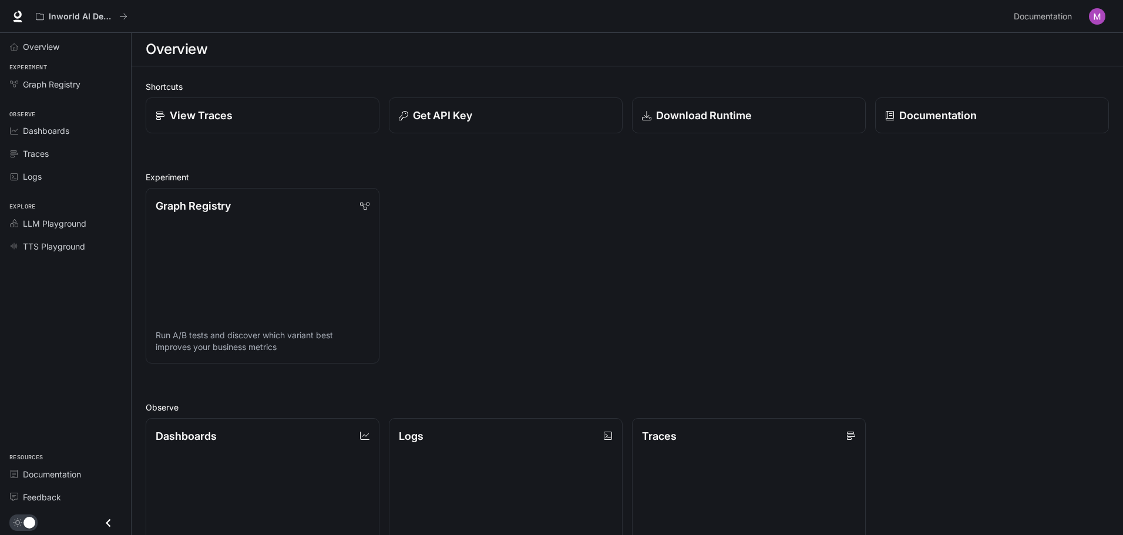
drag, startPoint x: 73, startPoint y: 357, endPoint x: 69, endPoint y: 259, distance: 98.2
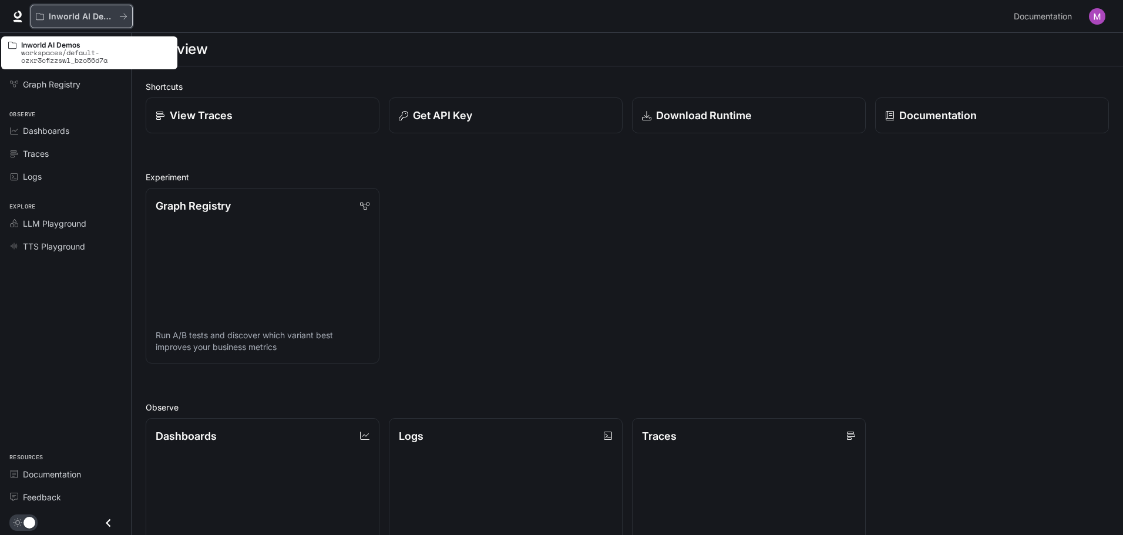
click at [123, 14] on icon "All workspaces" at bounding box center [123, 16] width 8 height 8
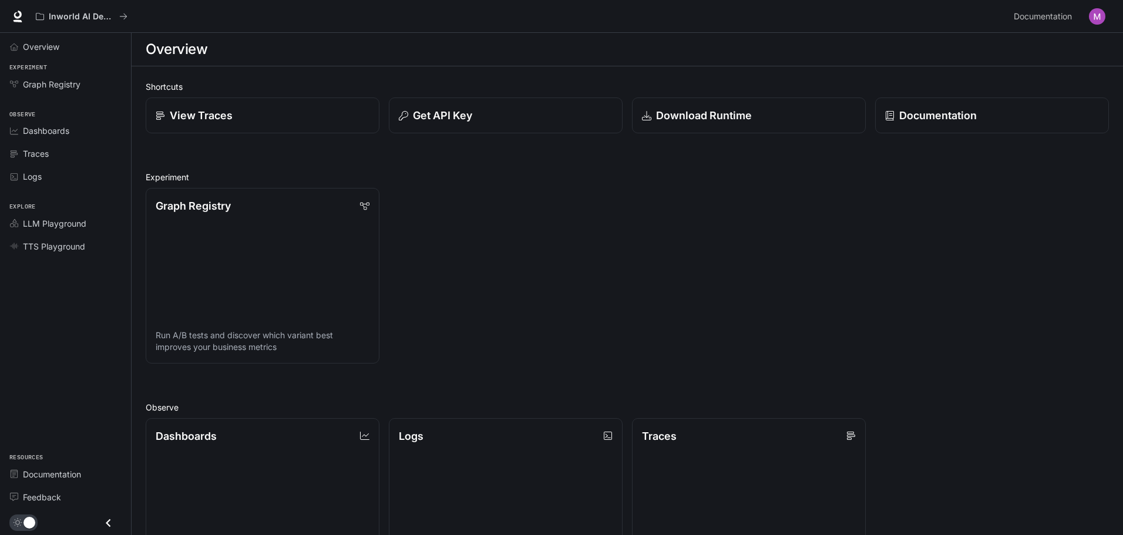
click at [141, 18] on div "Inworld AI Demos" at bounding box center [520, 16] width 979 height 23
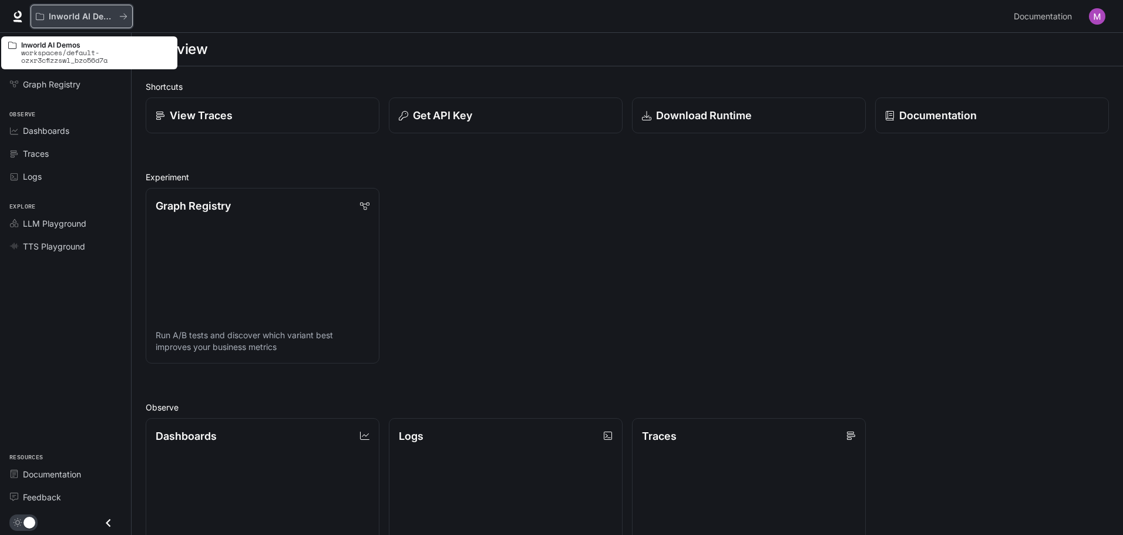
click at [131, 15] on button "Inworld AI Demos" at bounding box center [82, 16] width 102 height 23
click at [127, 16] on button "Inworld AI Demos" at bounding box center [82, 16] width 102 height 23
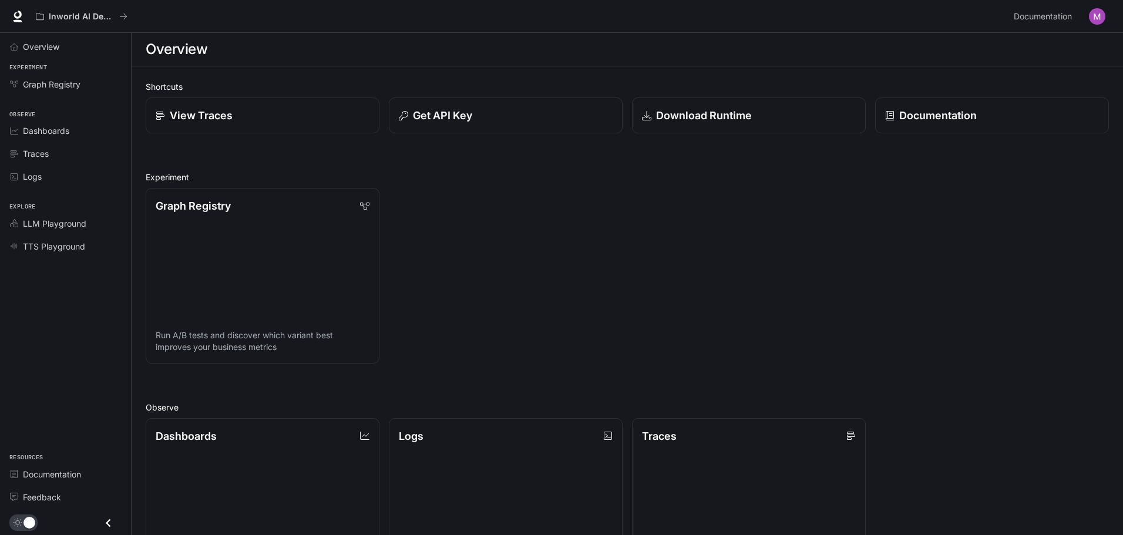
click at [1103, 15] on img "button" at bounding box center [1097, 16] width 16 height 16
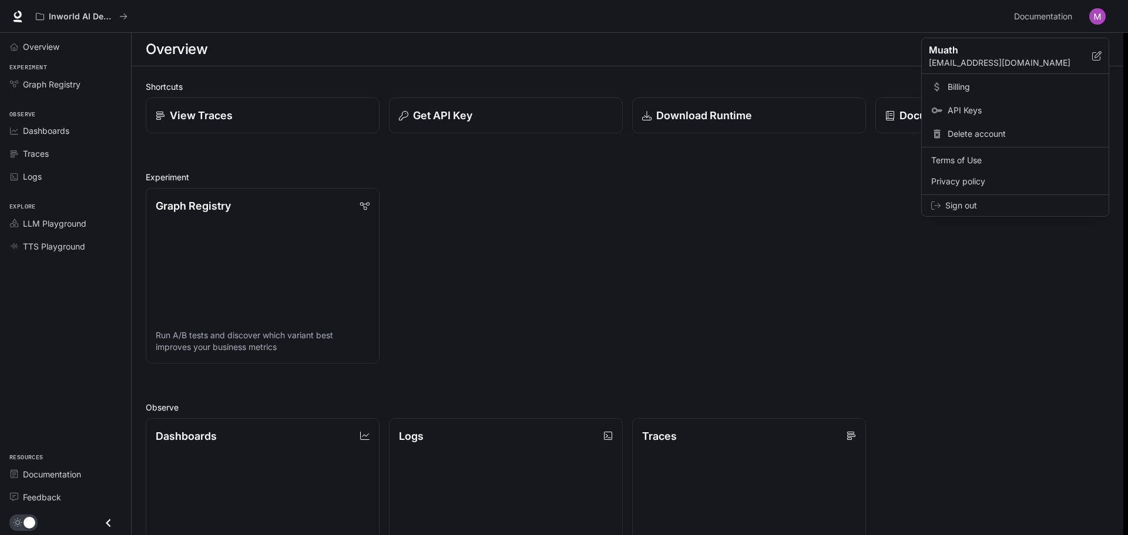
click at [1007, 86] on span "Billing" at bounding box center [1023, 87] width 152 height 12
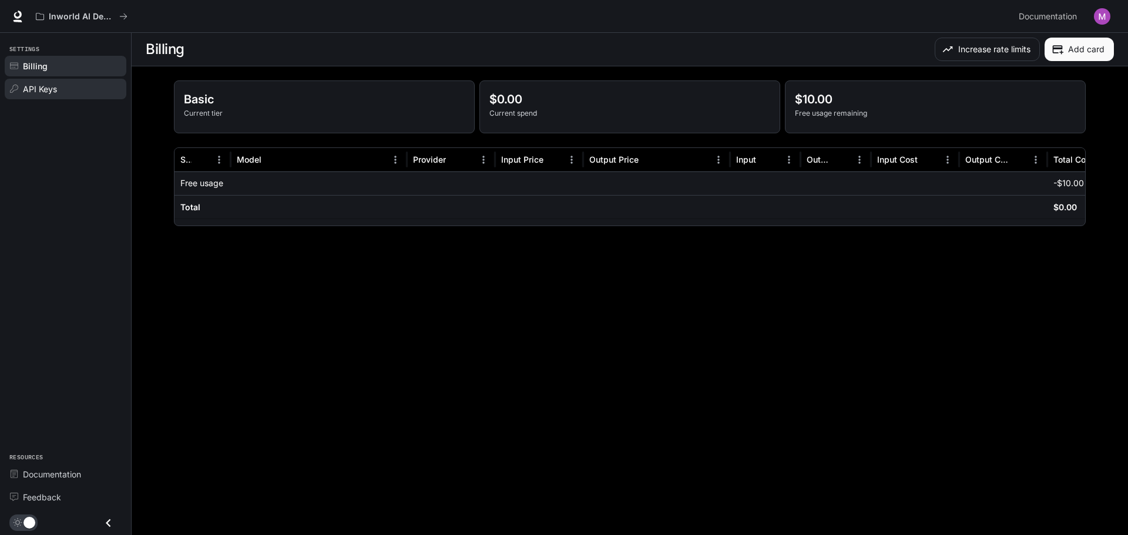
click at [45, 86] on span "API Keys" at bounding box center [40, 89] width 34 height 12
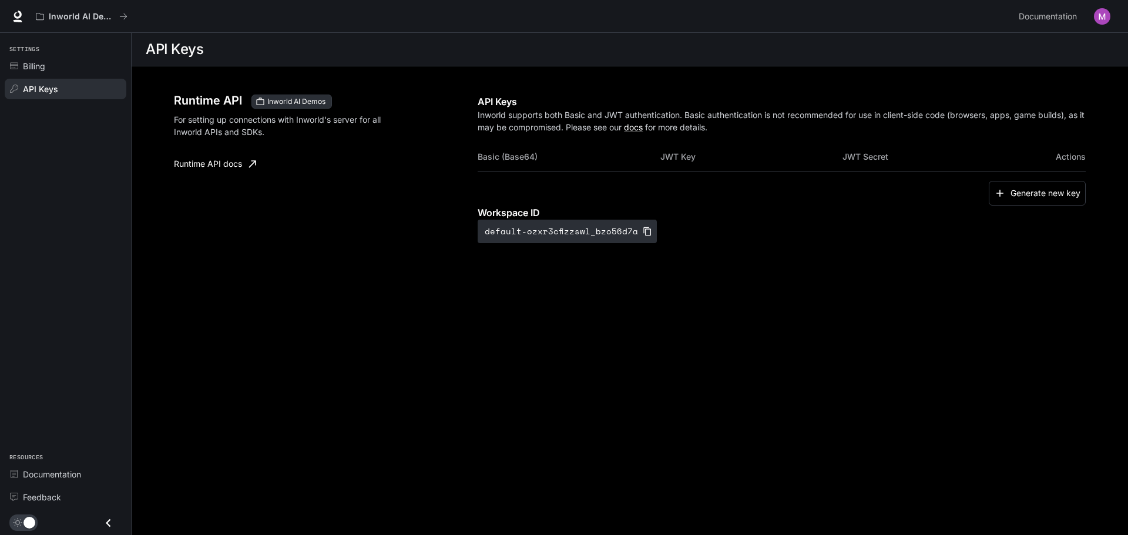
click at [220, 103] on h3 "Runtime API" at bounding box center [208, 101] width 68 height 12
drag, startPoint x: 220, startPoint y: 103, endPoint x: 197, endPoint y: 137, distance: 41.5
click at [206, 106] on h3 "Runtime API" at bounding box center [208, 101] width 68 height 12
click at [183, 124] on p "For setting up connections with Inworld's server for all Inworld APIs and SDKs." at bounding box center [284, 125] width 221 height 25
drag, startPoint x: 183, startPoint y: 124, endPoint x: 291, endPoint y: 120, distance: 108.2
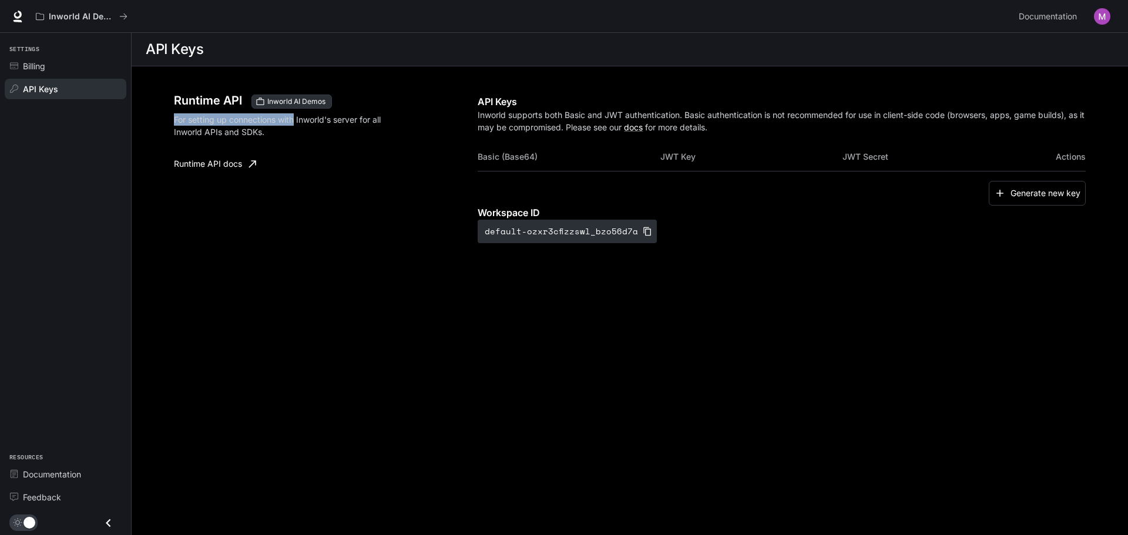
click at [291, 120] on p "For setting up connections with Inworld's server for all Inworld APIs and SDKs." at bounding box center [284, 125] width 221 height 25
click at [290, 123] on p "For setting up connections with Inworld's server for all Inworld APIs and SDKs." at bounding box center [284, 125] width 221 height 25
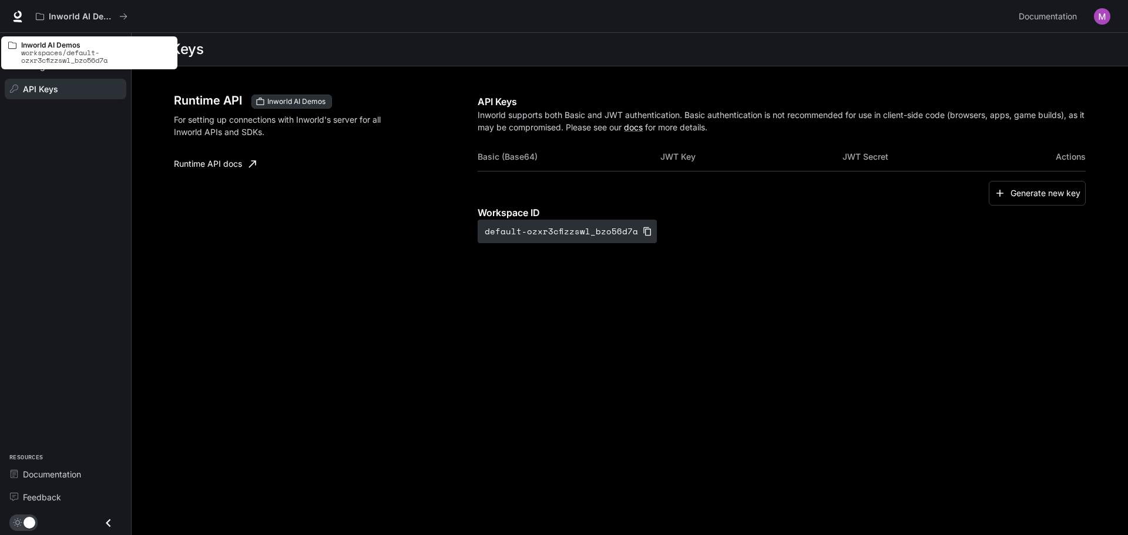
click at [8, 16] on div "Inworld AI Demos Documentation Documentation" at bounding box center [564, 16] width 1128 height 33
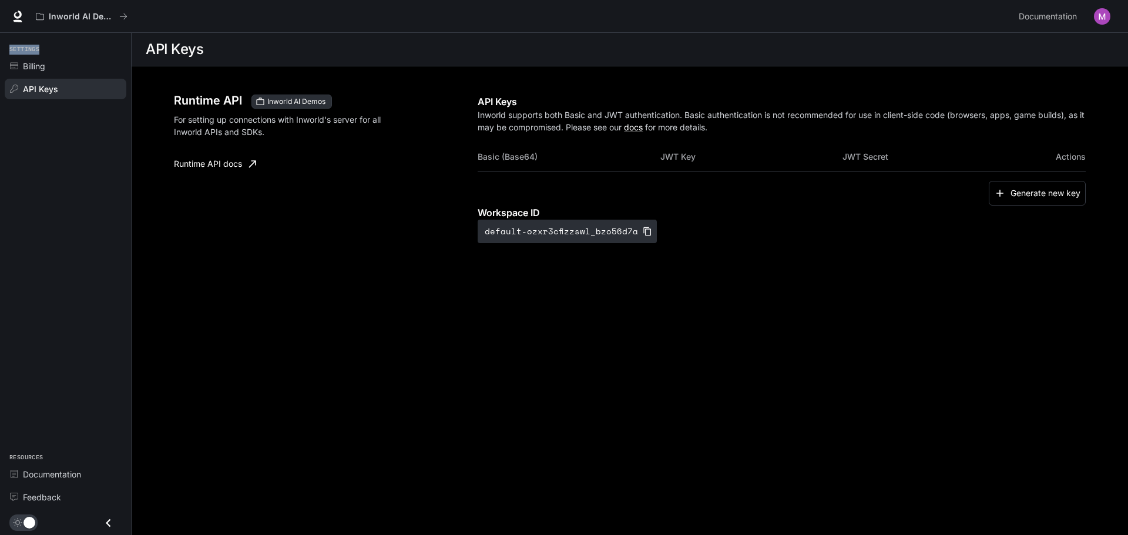
click at [9, 16] on div "Inworld AI Demos Documentation Documentation" at bounding box center [564, 16] width 1128 height 33
click at [12, 15] on icon at bounding box center [18, 17] width 12 height 12
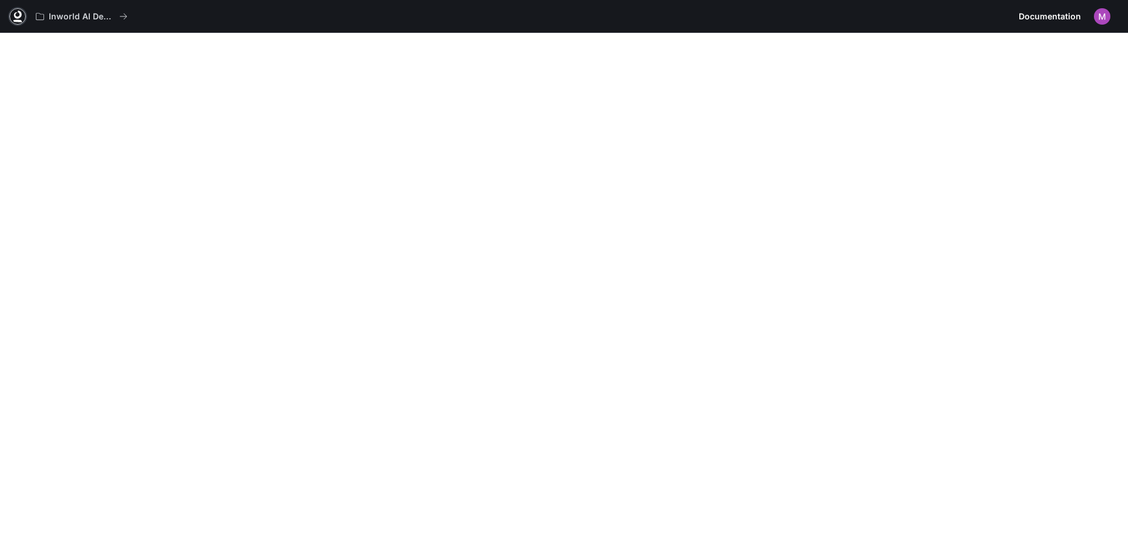
click at [14, 18] on icon at bounding box center [18, 17] width 12 height 12
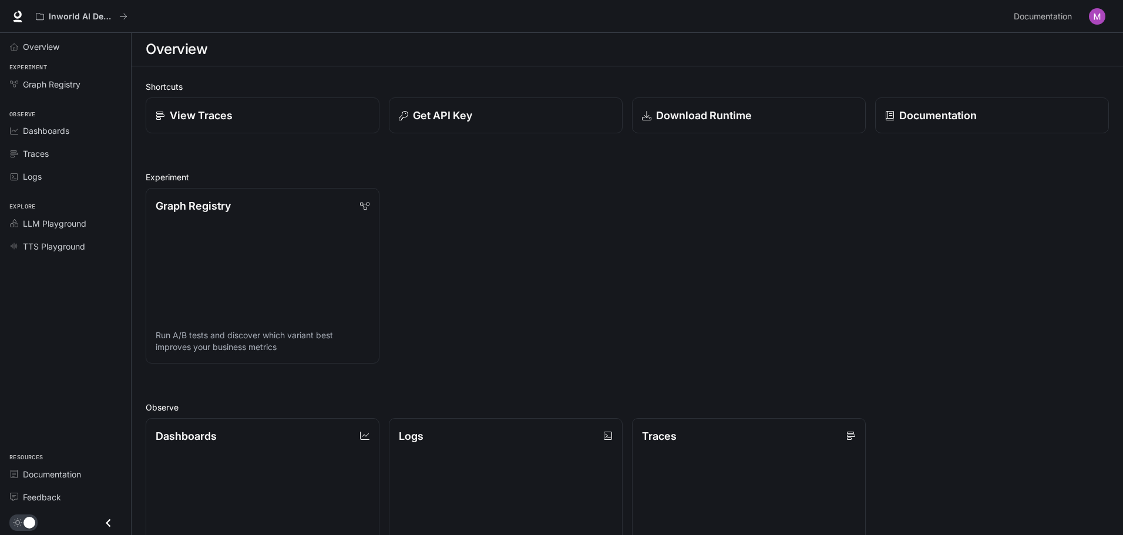
click at [31, 196] on div "Explore LLM Playground TTS Playground" at bounding box center [65, 225] width 131 height 70
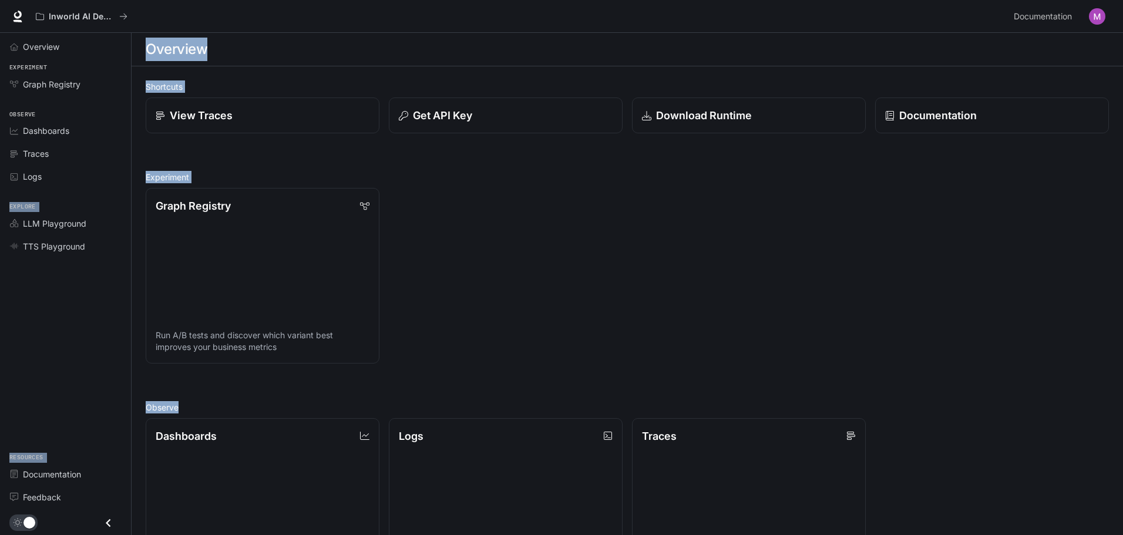
drag, startPoint x: 31, startPoint y: 196, endPoint x: 537, endPoint y: 202, distance: 507.0
click at [537, 202] on div "Skip to main content Inworld AI Demos Documentation Documentation Portal Overvi…" at bounding box center [561, 419] width 1123 height 838
click at [538, 202] on div "Graph Registry Run A/B tests and discover which variant best improves your busi…" at bounding box center [622, 271] width 973 height 185
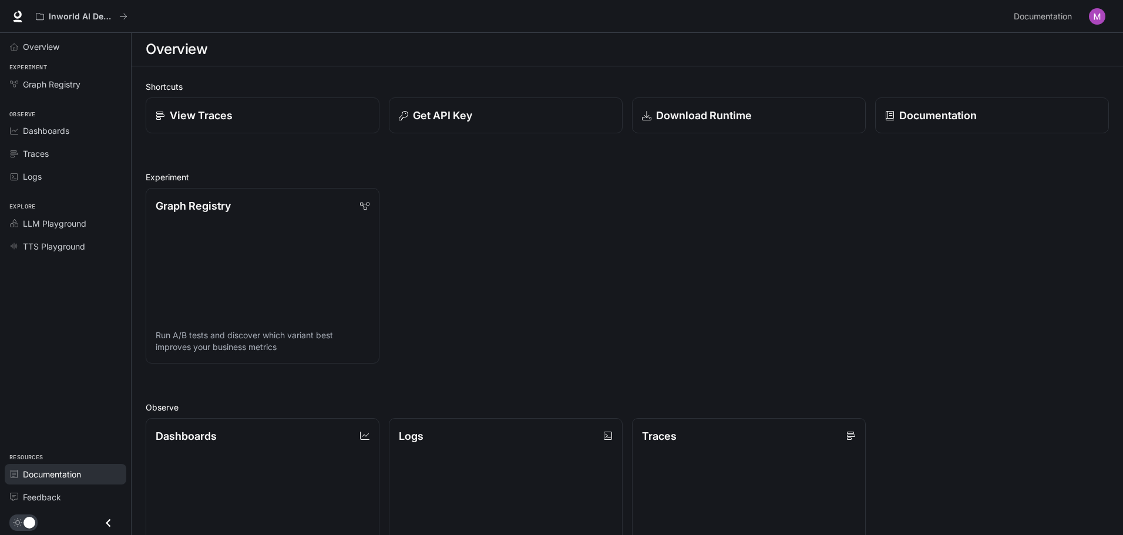
click at [64, 471] on span "Documentation" at bounding box center [52, 474] width 58 height 12
drag, startPoint x: 413, startPoint y: 191, endPoint x: 164, endPoint y: 188, distance: 248.5
click at [164, 188] on div "Graph Registry Run A/B tests and discover which variant best improves your busi…" at bounding box center [622, 271] width 973 height 185
click at [106, 526] on icon "Close drawer" at bounding box center [108, 523] width 16 height 16
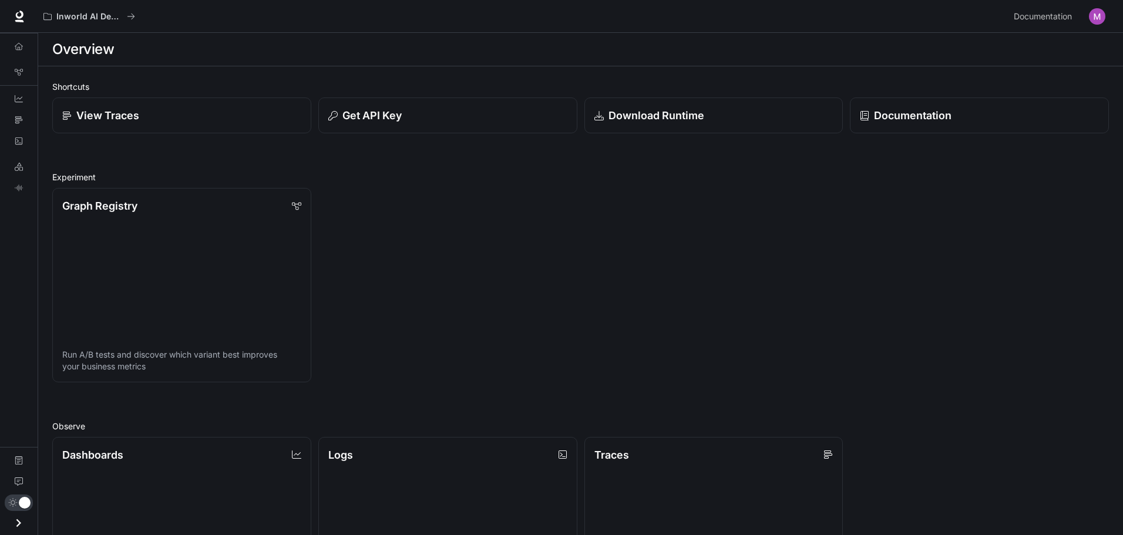
click at [18, 517] on icon "Open drawer" at bounding box center [19, 523] width 16 height 16
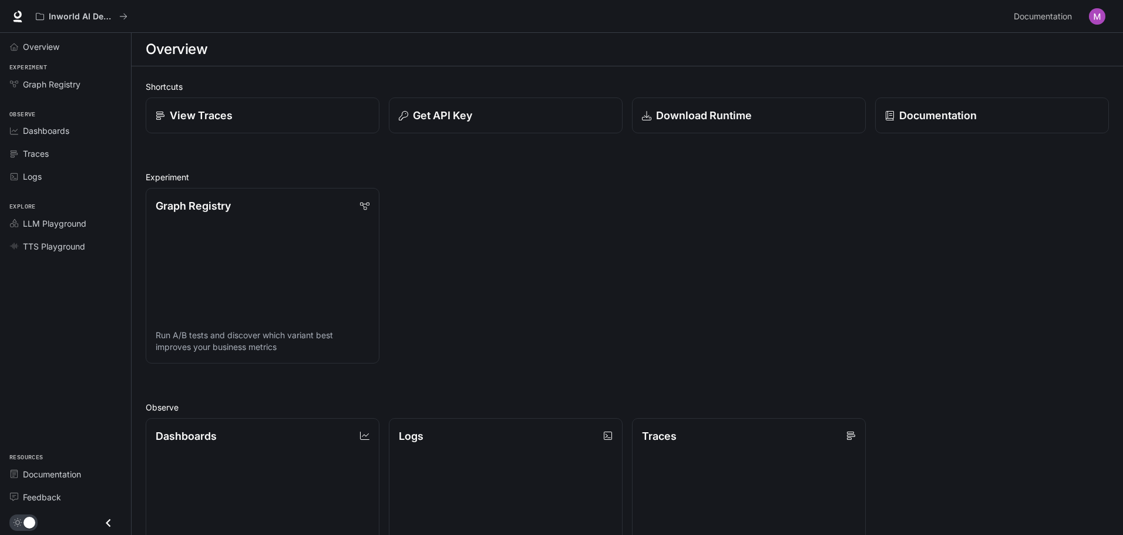
click at [578, 216] on div "Graph Registry Run A/B tests and discover which variant best improves your busi…" at bounding box center [622, 271] width 973 height 185
drag, startPoint x: 65, startPoint y: 416, endPoint x: 86, endPoint y: 465, distance: 53.9
click at [86, 465] on div "Overview Experiment Graph Registry Observe Dashboards Traces Logs Explore LLM P…" at bounding box center [65, 284] width 131 height 502
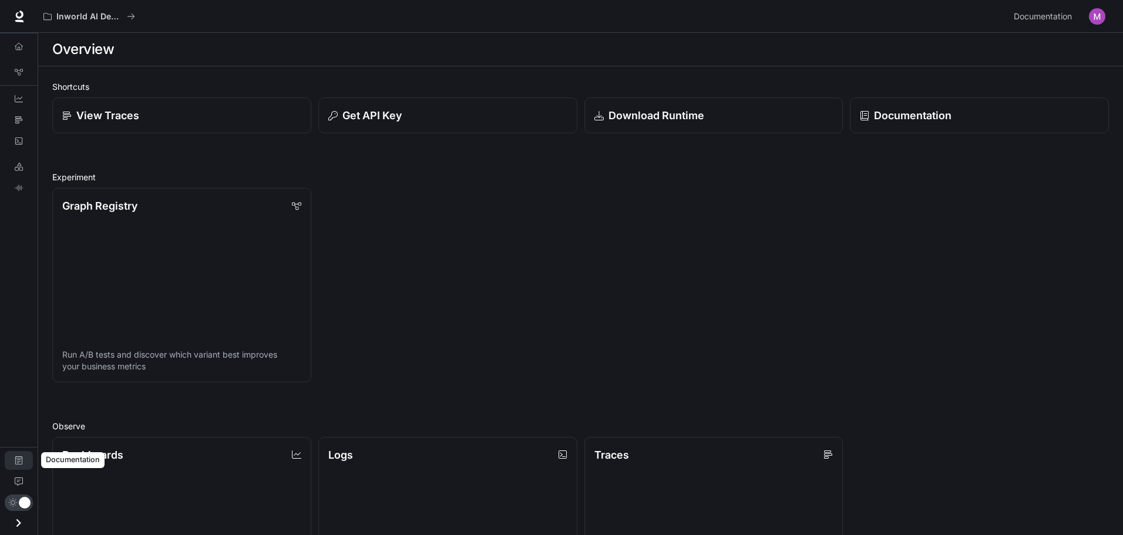
click at [23, 462] on link "Documentation" at bounding box center [19, 460] width 28 height 19
click at [25, 529] on icon "Open drawer" at bounding box center [19, 523] width 16 height 16
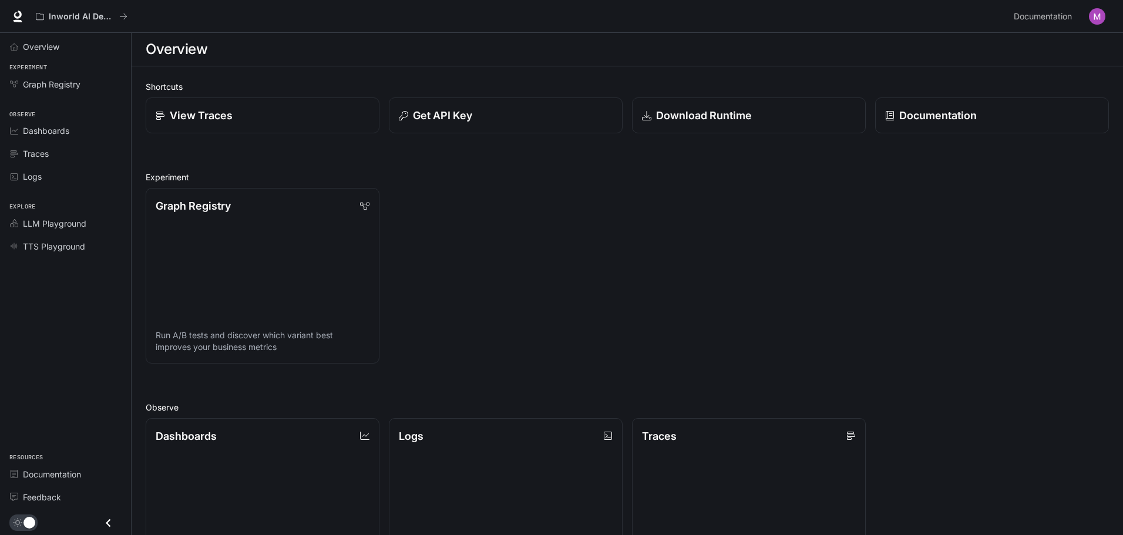
drag, startPoint x: 226, startPoint y: 168, endPoint x: 149, endPoint y: 179, distance: 78.3
click at [149, 179] on div "Shortcuts View Traces Get API Key Download Runtime Documentation Experiment Gra…" at bounding box center [627, 451] width 963 height 743
click at [149, 179] on div "Graph Registry Run A/B tests and discover which variant best improves your busi…" at bounding box center [257, 271] width 243 height 185
drag, startPoint x: 80, startPoint y: 298, endPoint x: 22, endPoint y: 214, distance: 102.2
click at [21, 206] on div "Overview Experiment Graph Registry Observe Dashboards Traces Logs Explore LLM P…" at bounding box center [65, 284] width 131 height 502
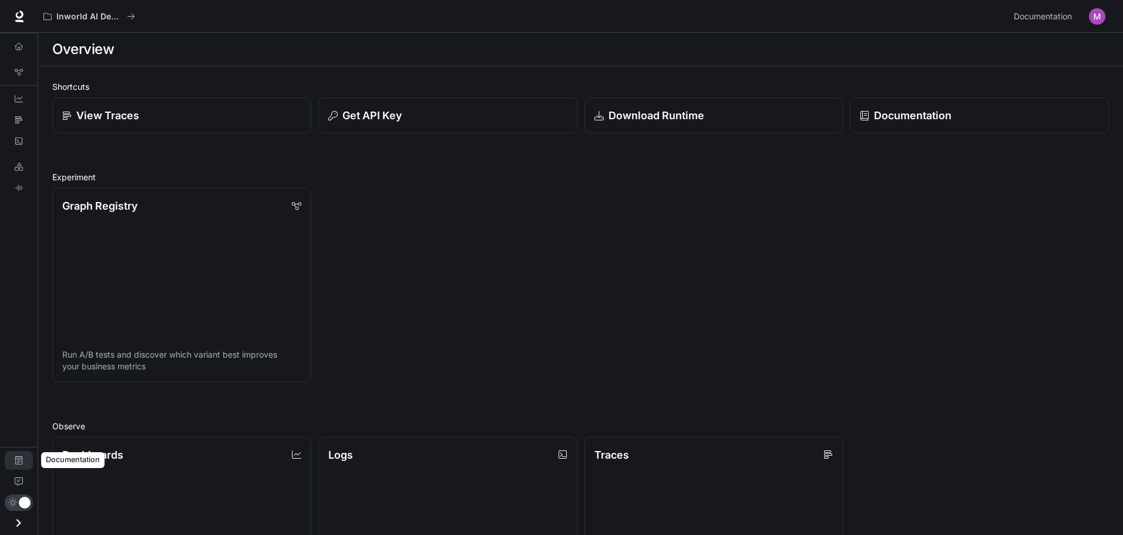
click at [23, 465] on link "Documentation" at bounding box center [19, 460] width 28 height 19
